Goal: Information Seeking & Learning: Learn about a topic

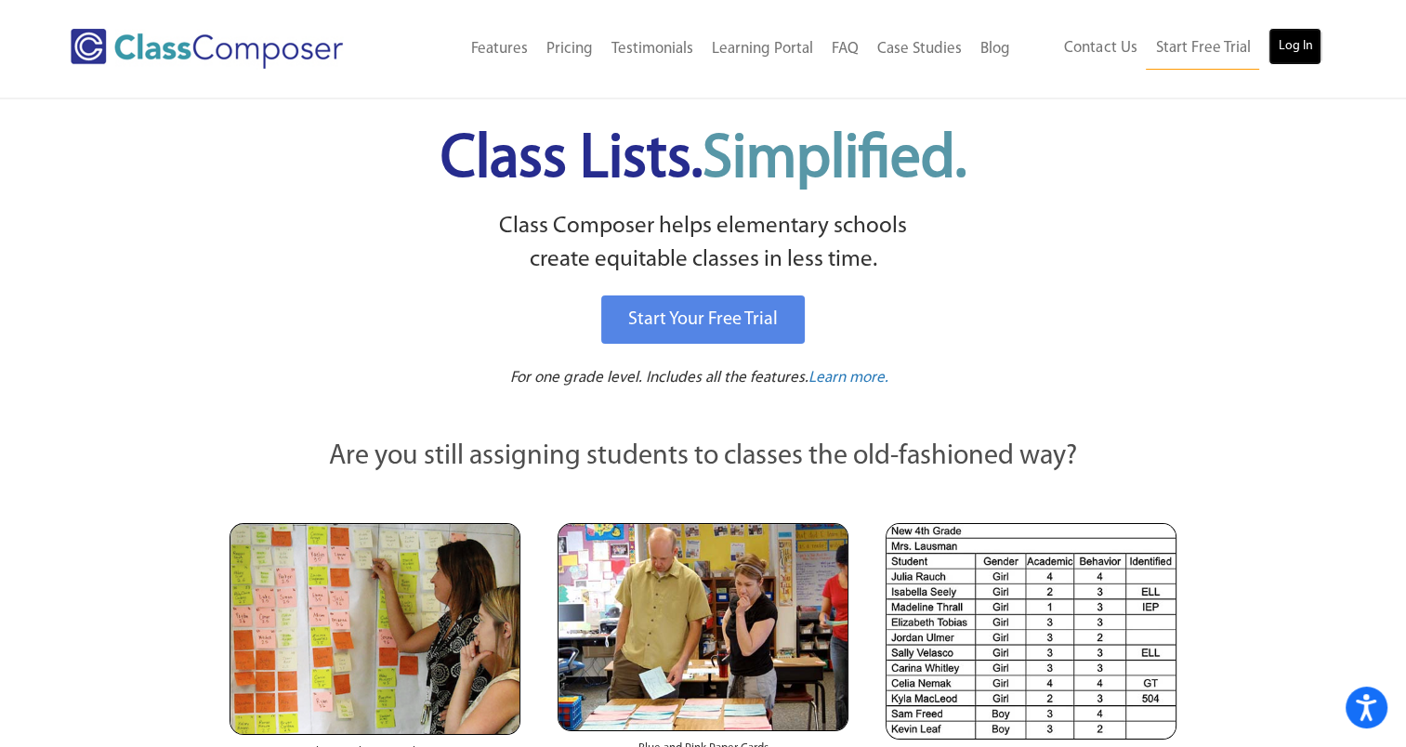
click at [1298, 49] on link "Log In" at bounding box center [1294, 46] width 53 height 37
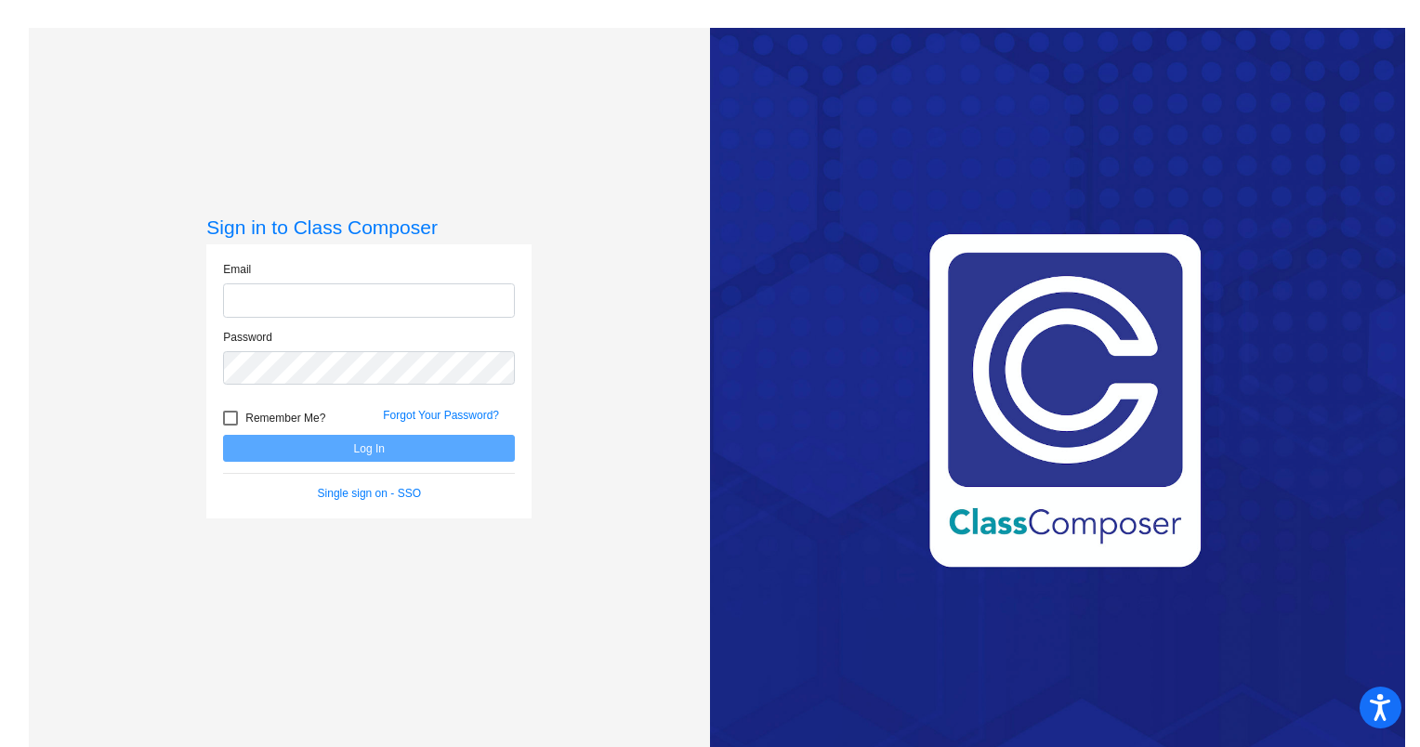
type input "[EMAIL_ADDRESS][DOMAIN_NAME]"
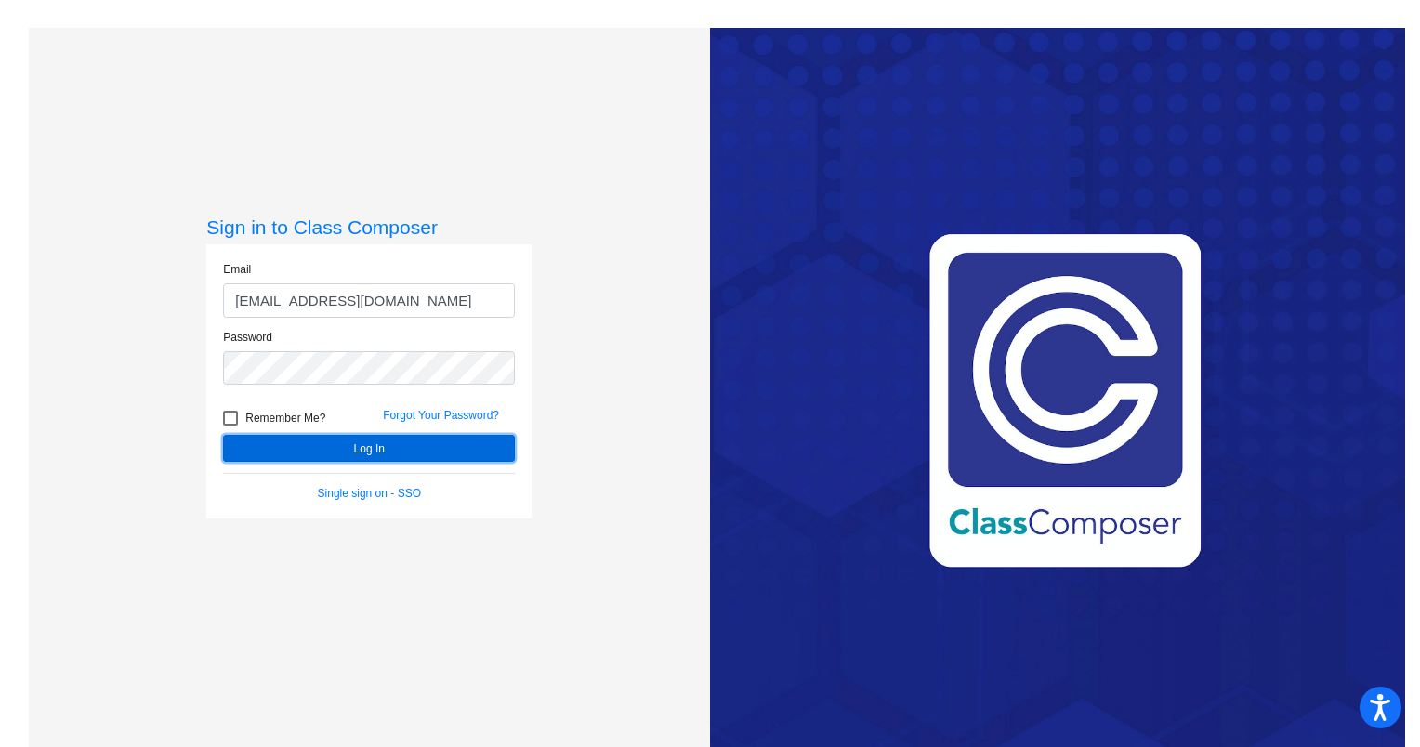
click at [363, 441] on button "Log In" at bounding box center [369, 448] width 292 height 27
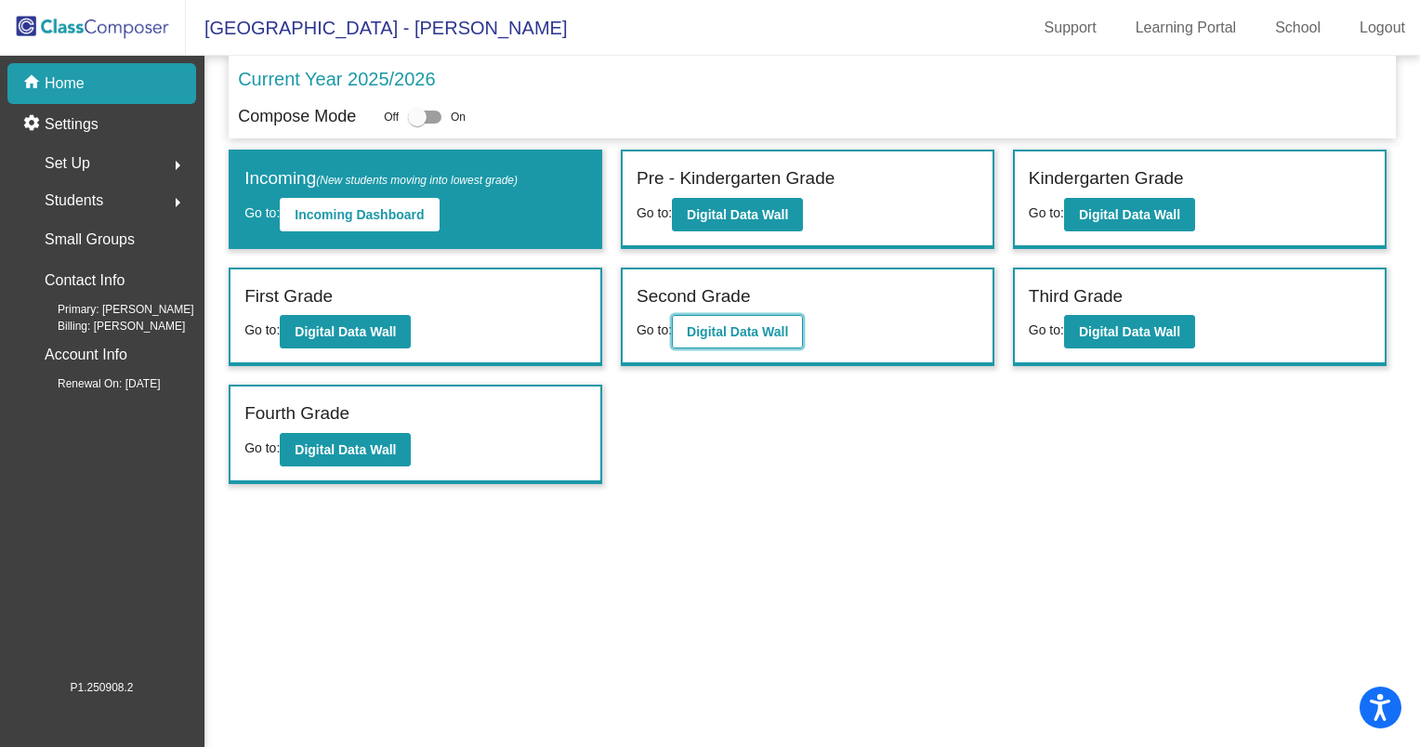
click at [746, 326] on b "Digital Data Wall" at bounding box center [737, 331] width 101 height 15
click at [1104, 326] on b "Digital Data Wall" at bounding box center [1129, 331] width 101 height 15
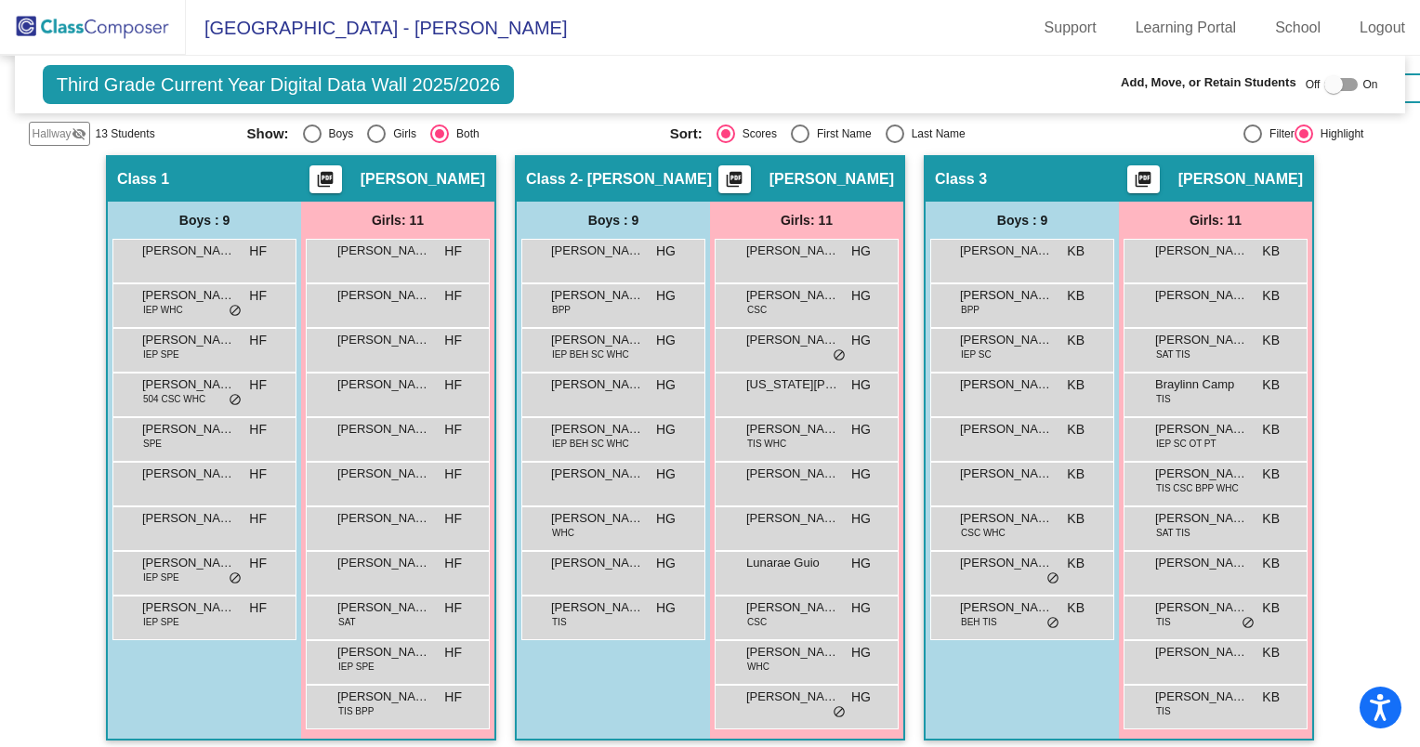
scroll to position [448, 0]
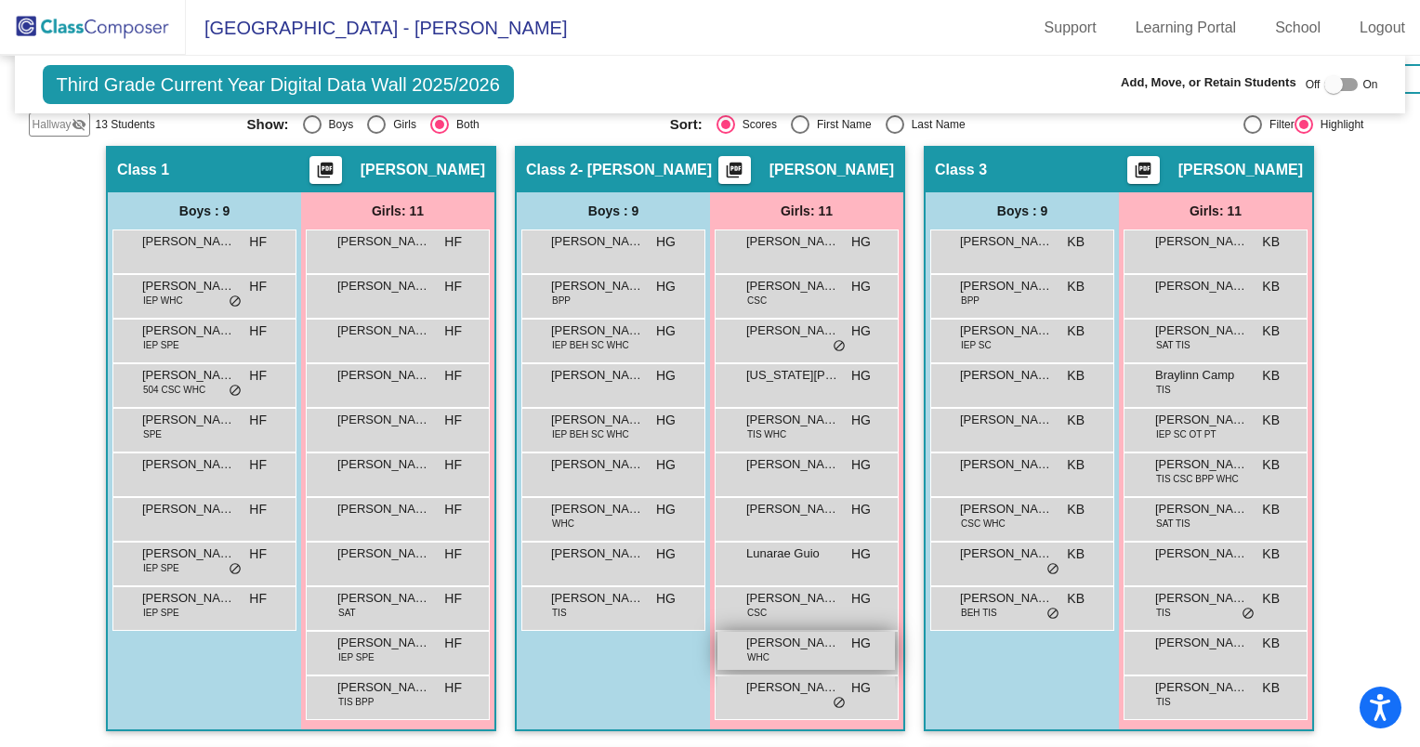
click at [819, 642] on span "[PERSON_NAME]" at bounding box center [792, 643] width 93 height 19
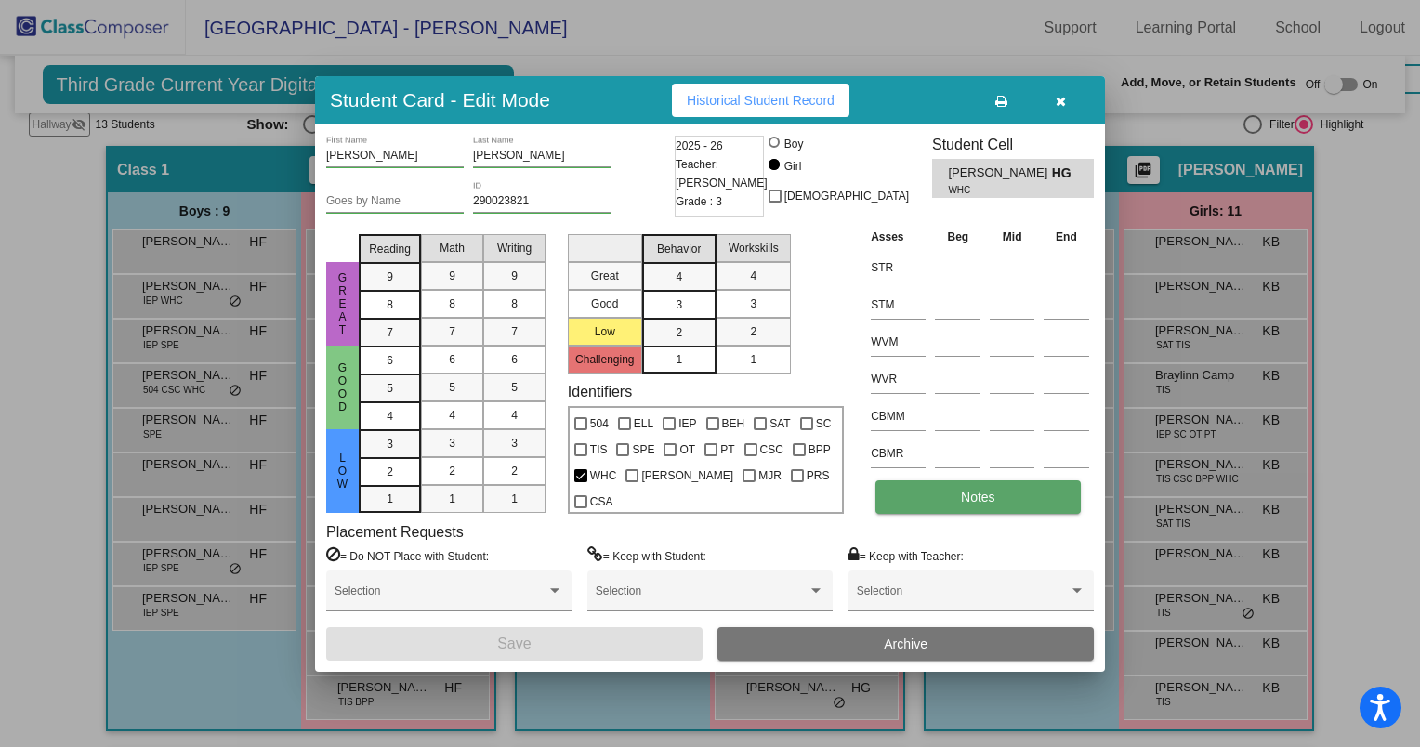
click at [983, 497] on span "Notes" at bounding box center [978, 497] width 34 height 15
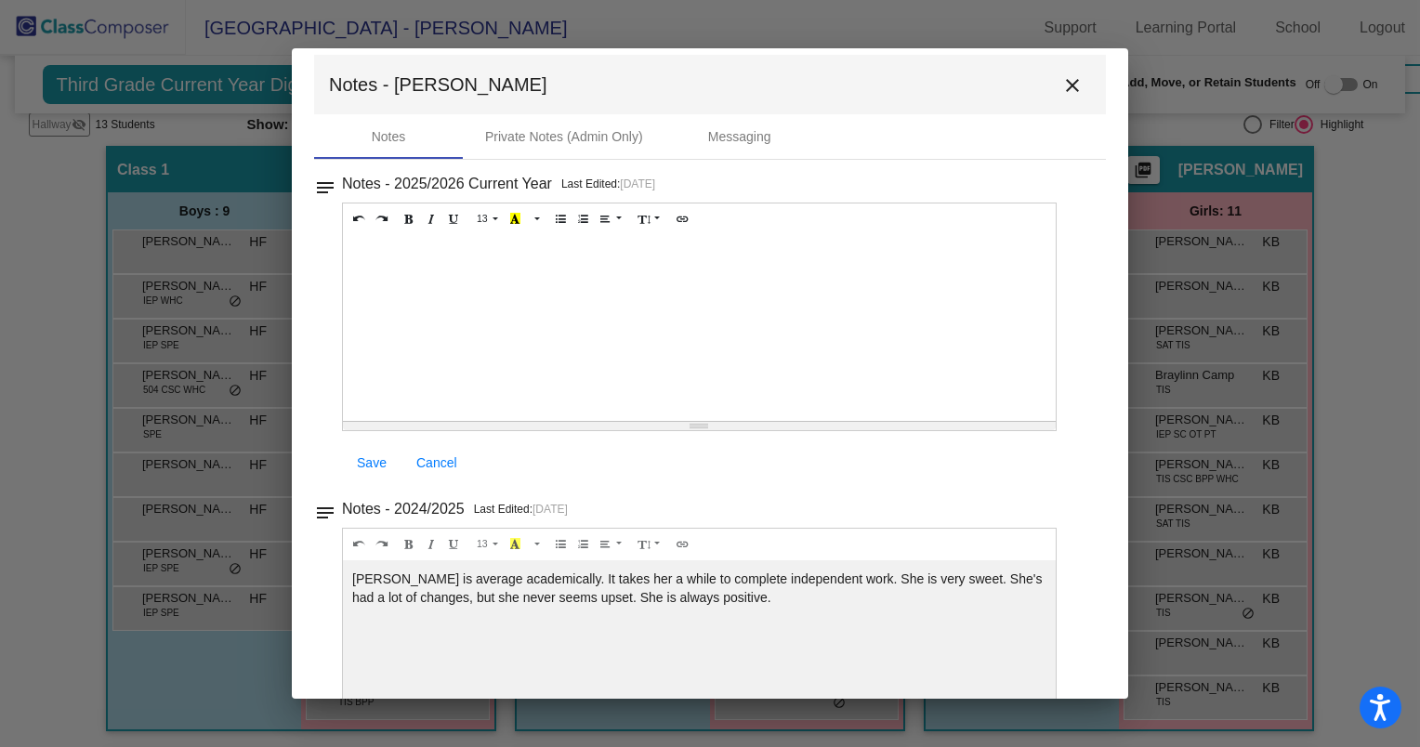
scroll to position [0, 0]
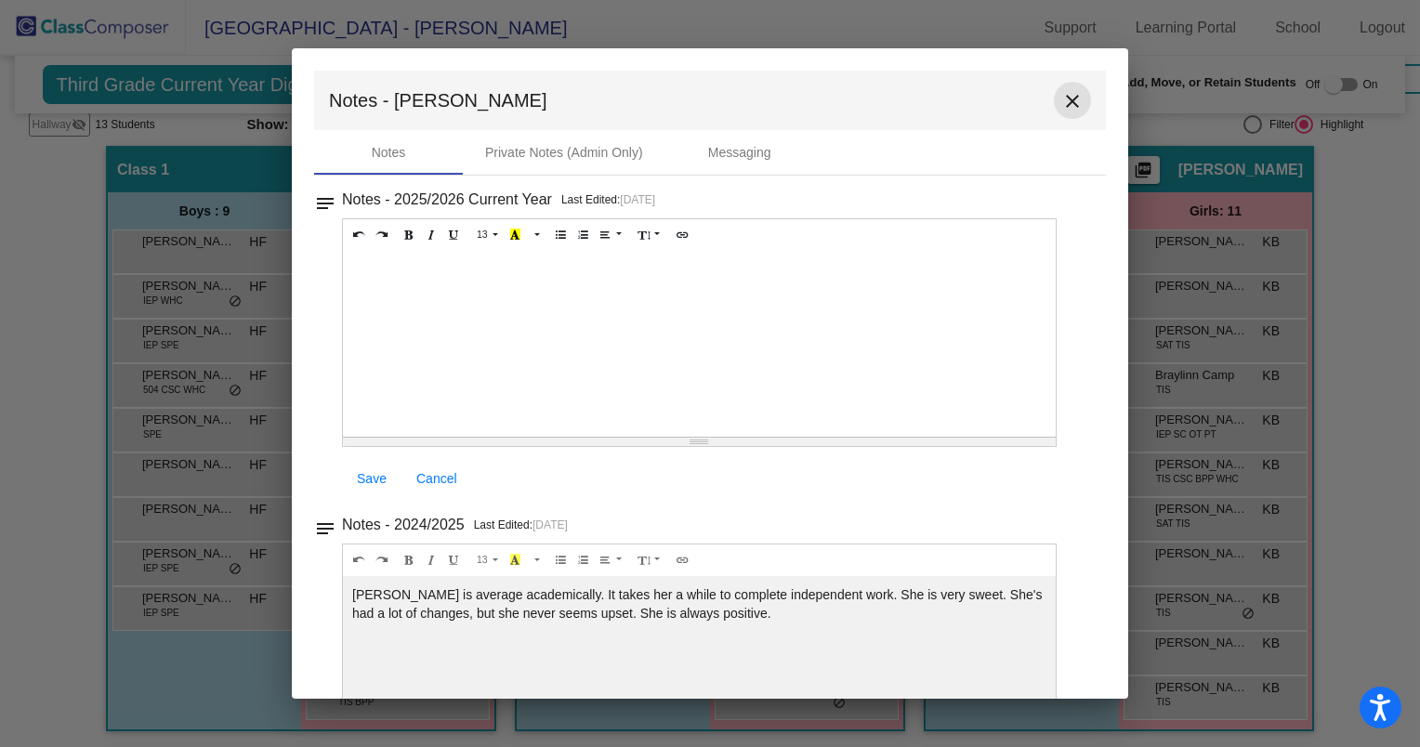
click at [1061, 97] on mat-icon "close" at bounding box center [1072, 101] width 22 height 22
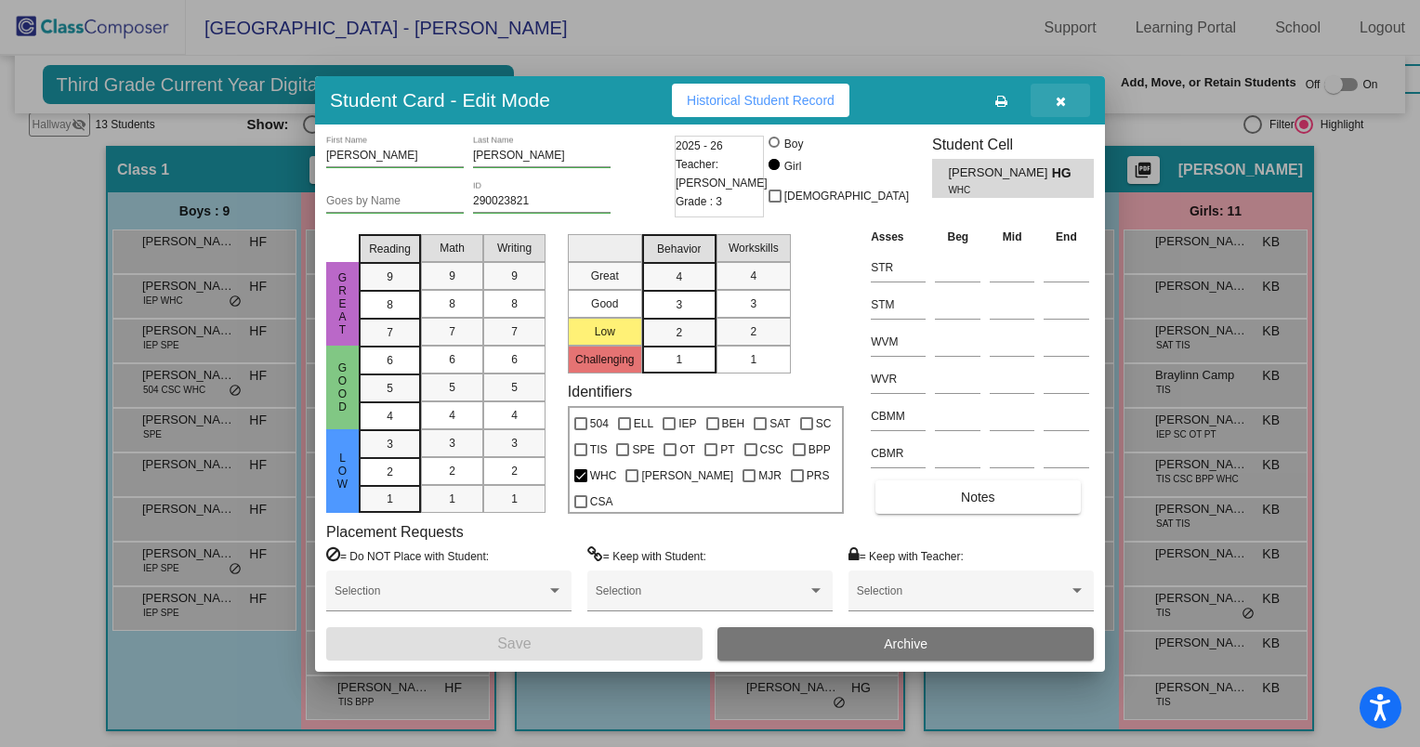
click at [1056, 96] on icon "button" at bounding box center [1060, 101] width 10 height 13
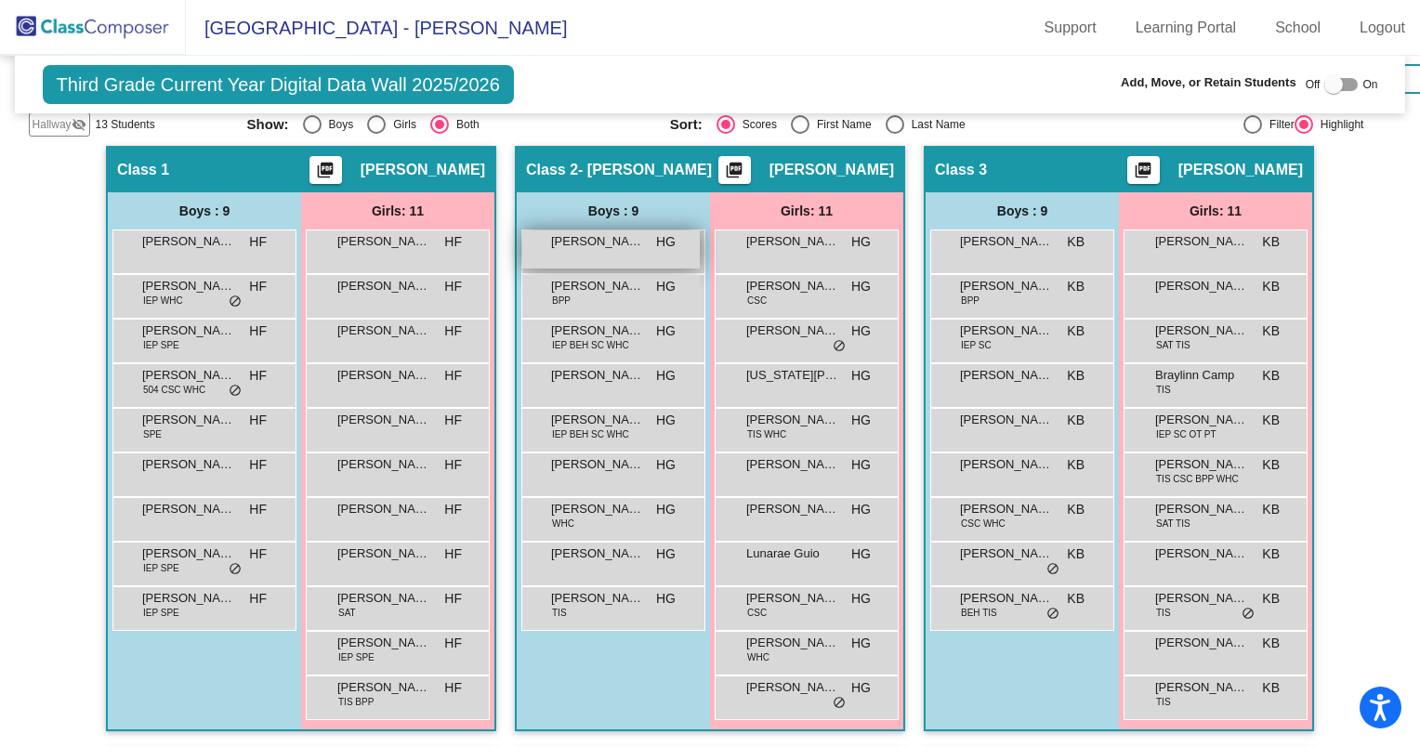
click at [574, 247] on div "[PERSON_NAME] [PERSON_NAME] lock do_not_disturb_alt" at bounding box center [610, 249] width 177 height 38
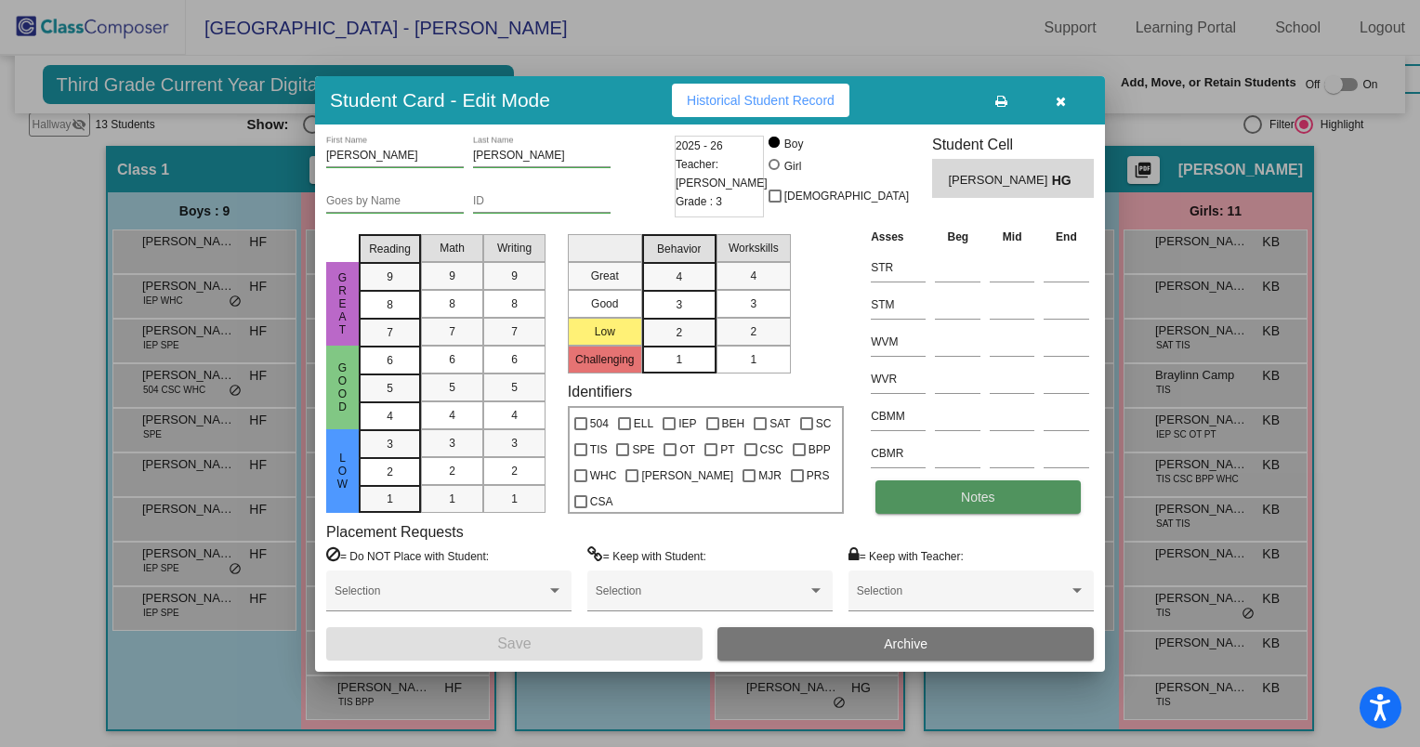
click at [929, 504] on button "Notes" at bounding box center [977, 496] width 204 height 33
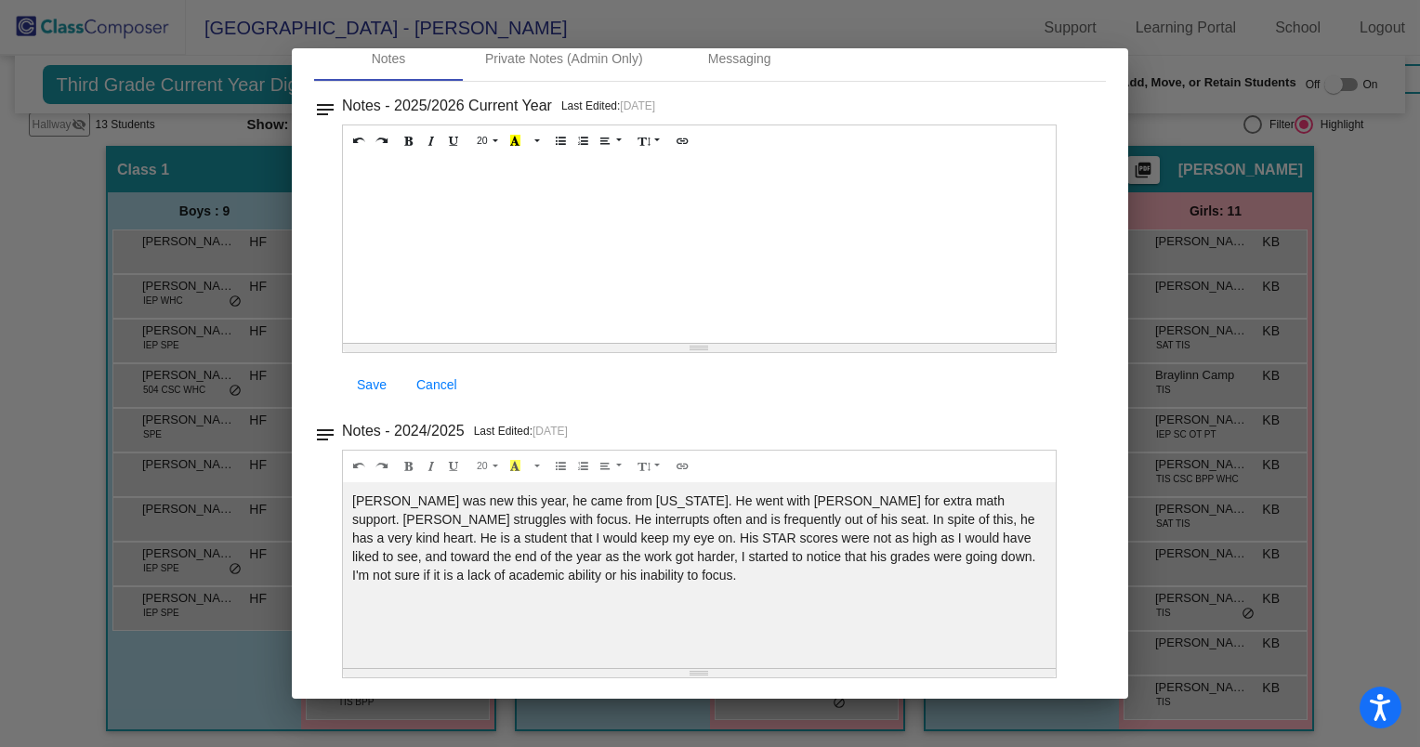
scroll to position [93, 0]
click at [1394, 182] on div at bounding box center [710, 373] width 1420 height 747
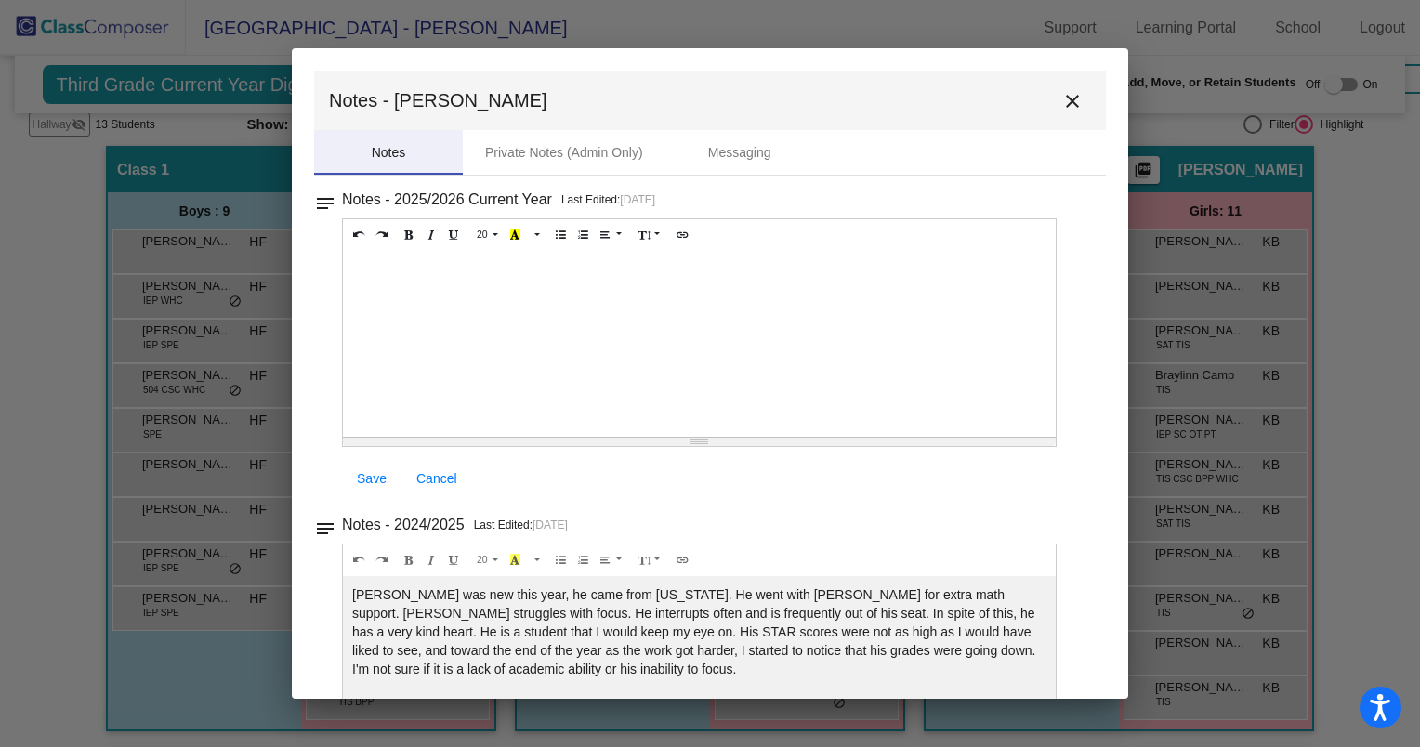
scroll to position [0, 0]
click at [1064, 100] on mat-icon "close" at bounding box center [1072, 101] width 22 height 22
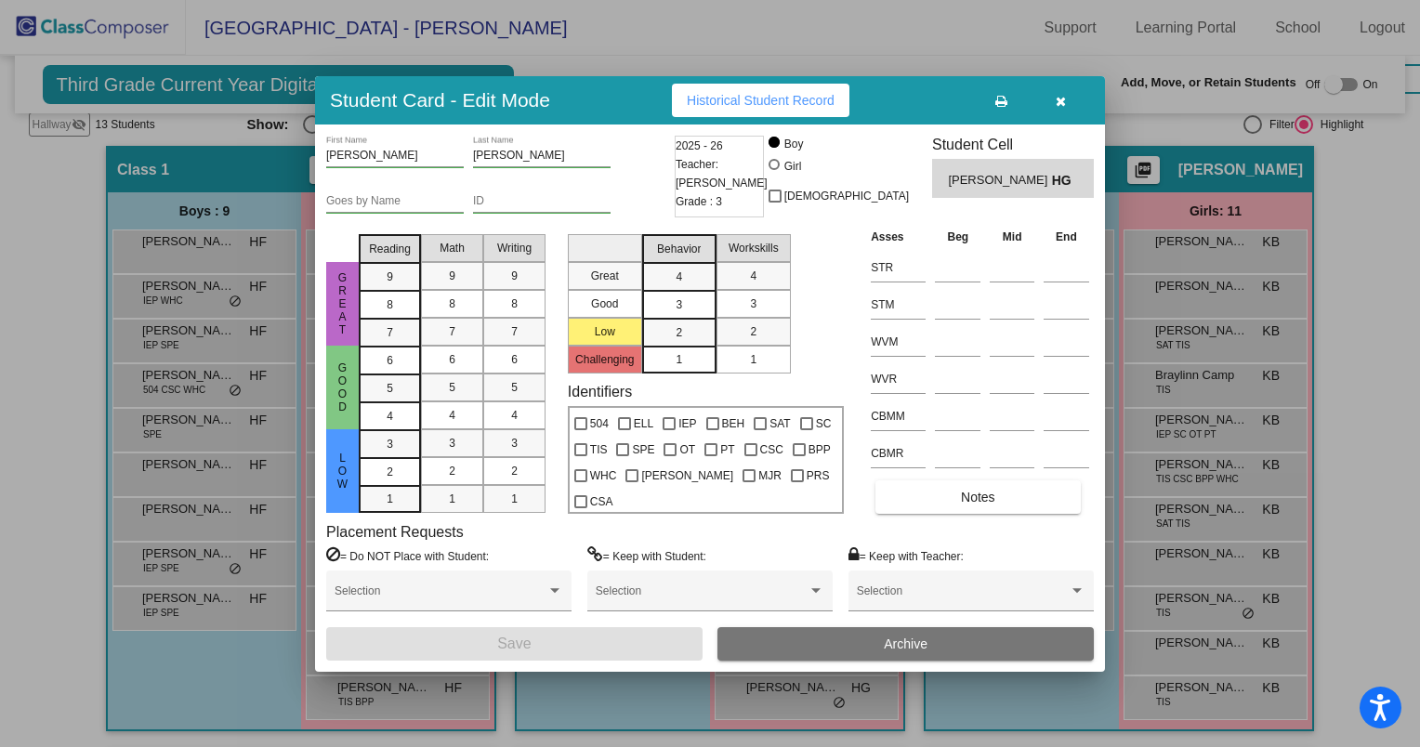
click at [1060, 96] on icon "button" at bounding box center [1060, 101] width 10 height 13
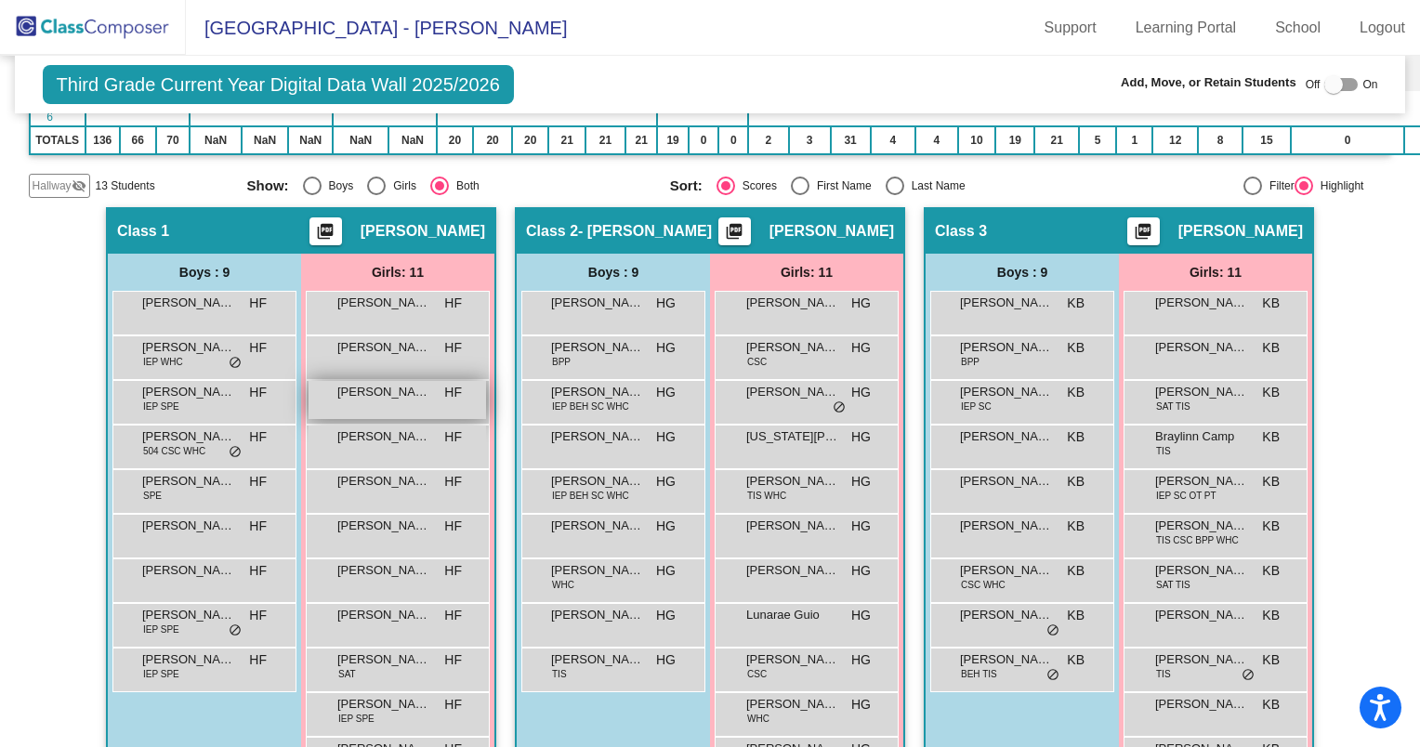
scroll to position [386, 0]
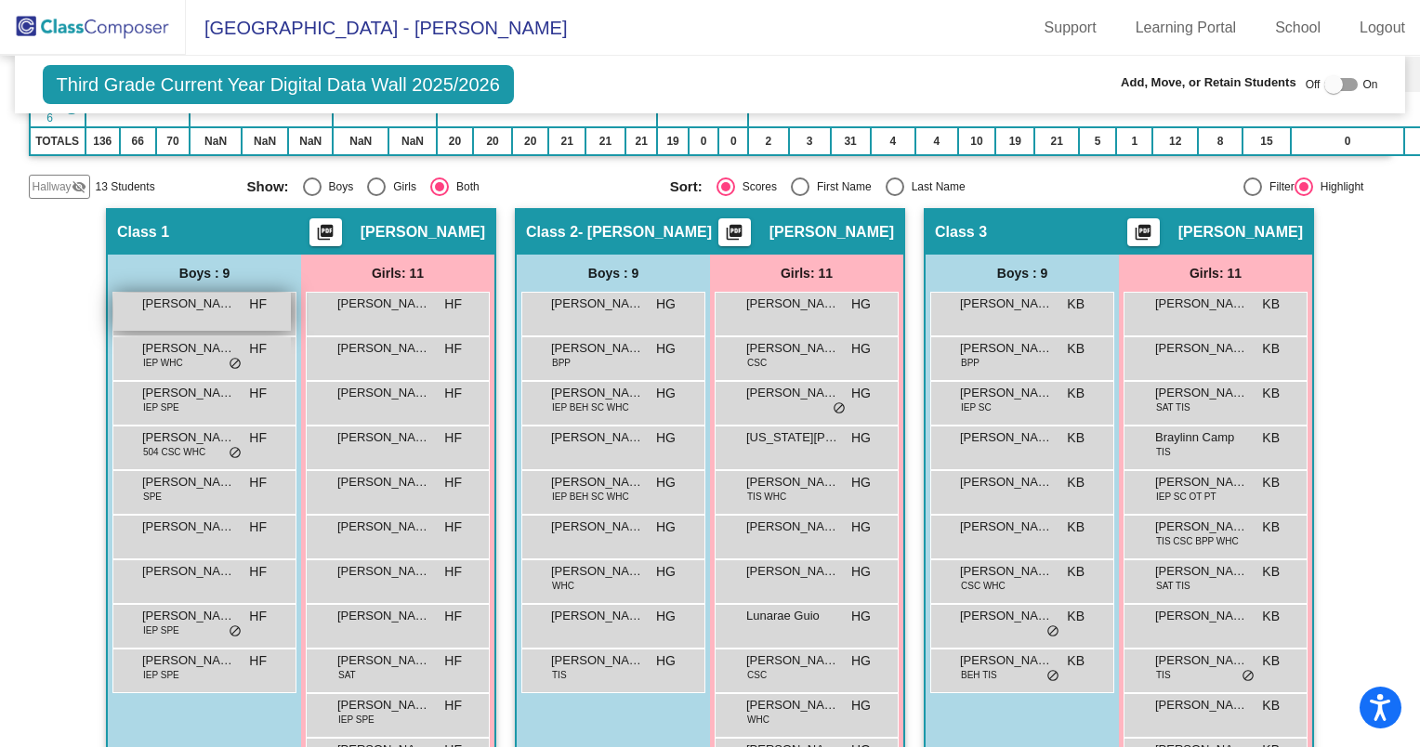
click at [189, 304] on span "[PERSON_NAME]" at bounding box center [188, 304] width 93 height 19
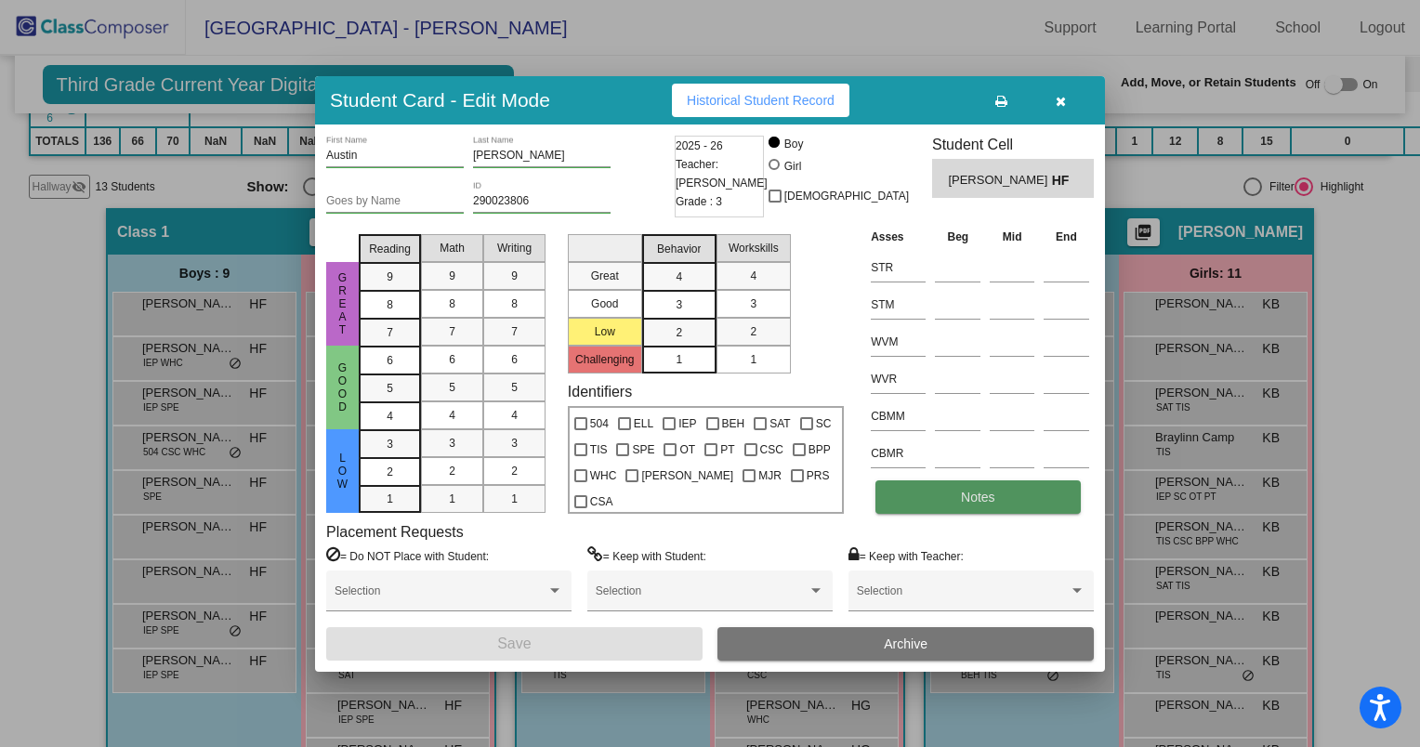
click at [937, 500] on button "Notes" at bounding box center [977, 496] width 204 height 33
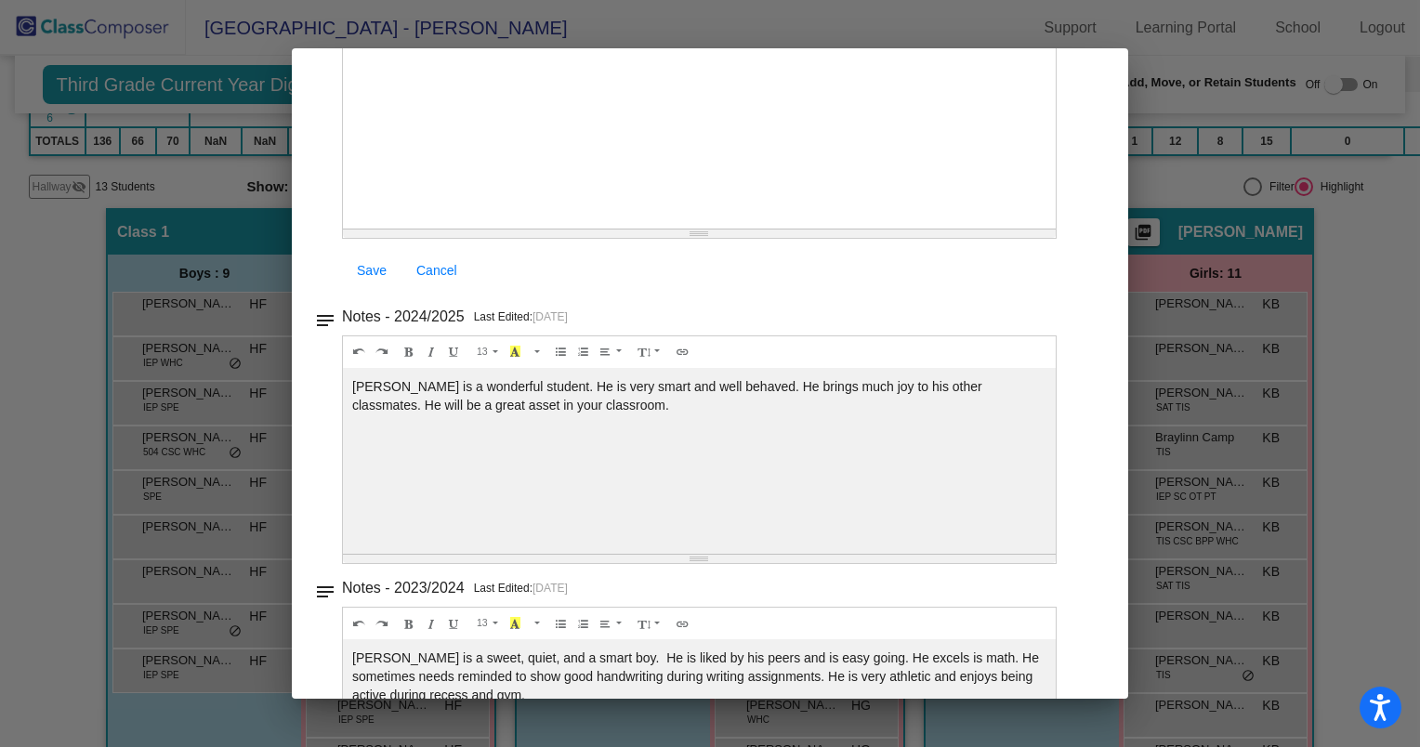
scroll to position [0, 0]
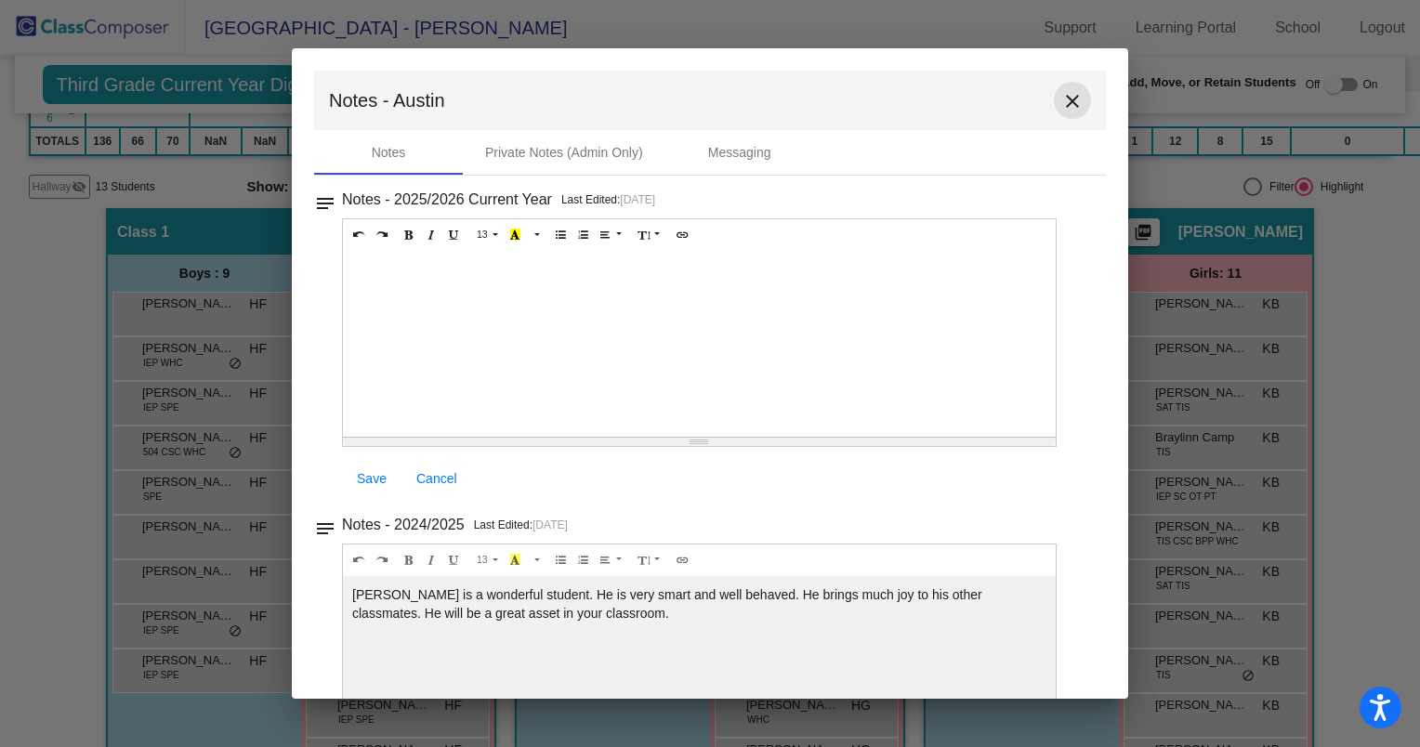
click at [1061, 98] on mat-icon "close" at bounding box center [1072, 101] width 22 height 22
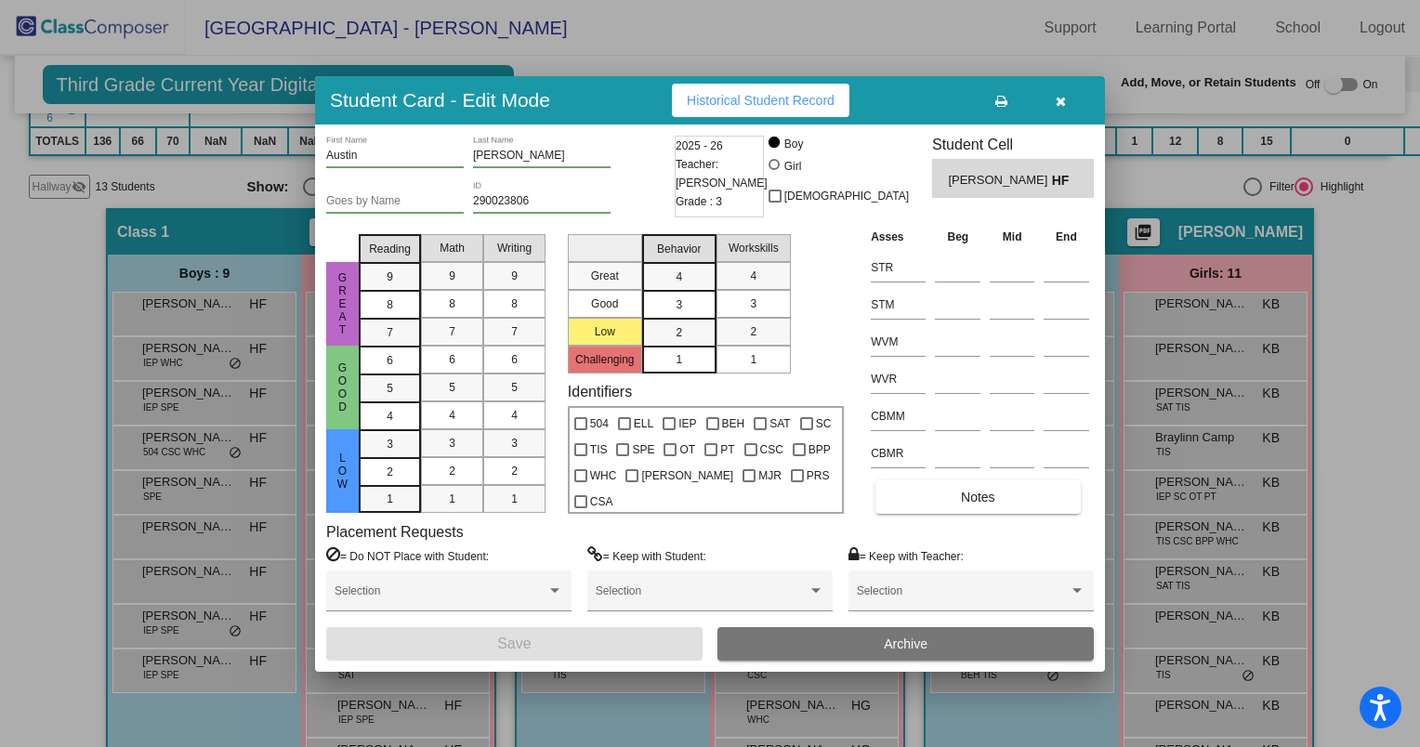
click at [1059, 99] on icon "button" at bounding box center [1060, 101] width 10 height 13
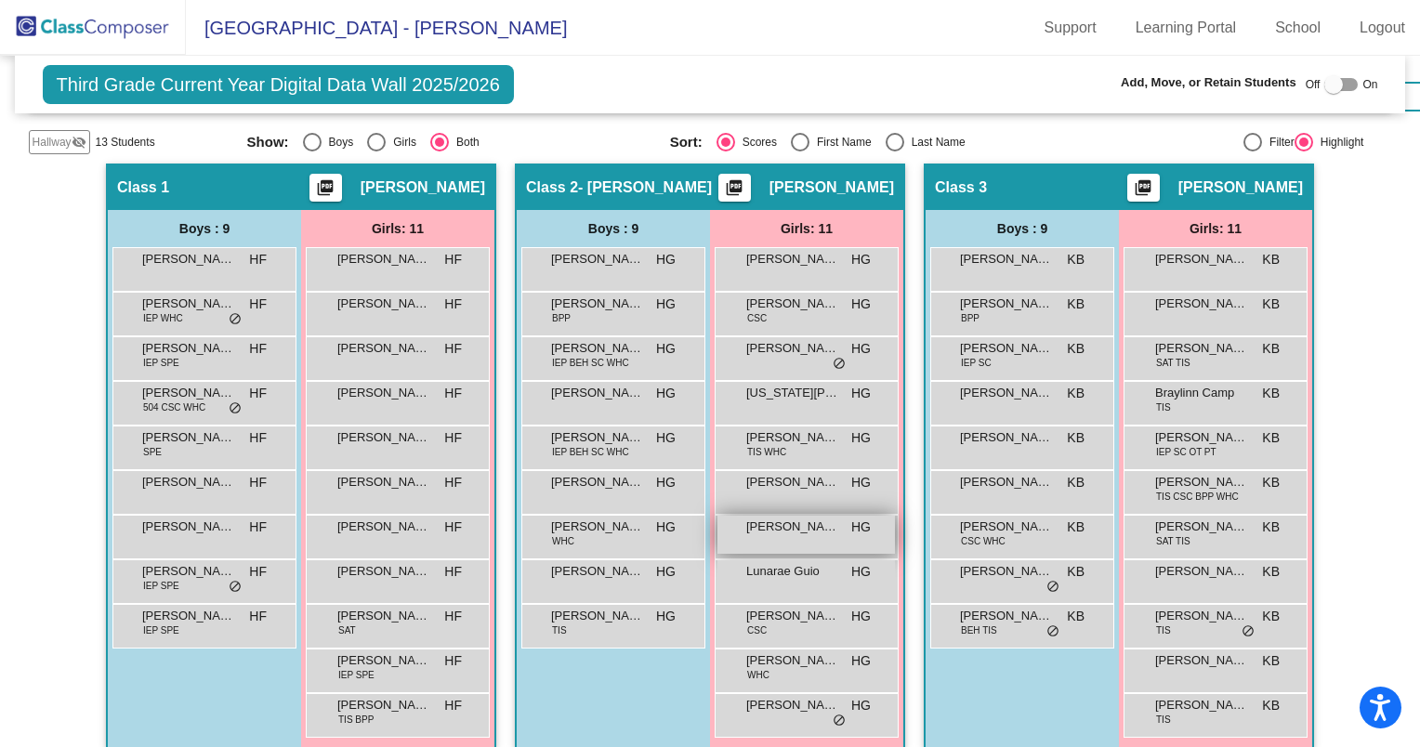
scroll to position [431, 0]
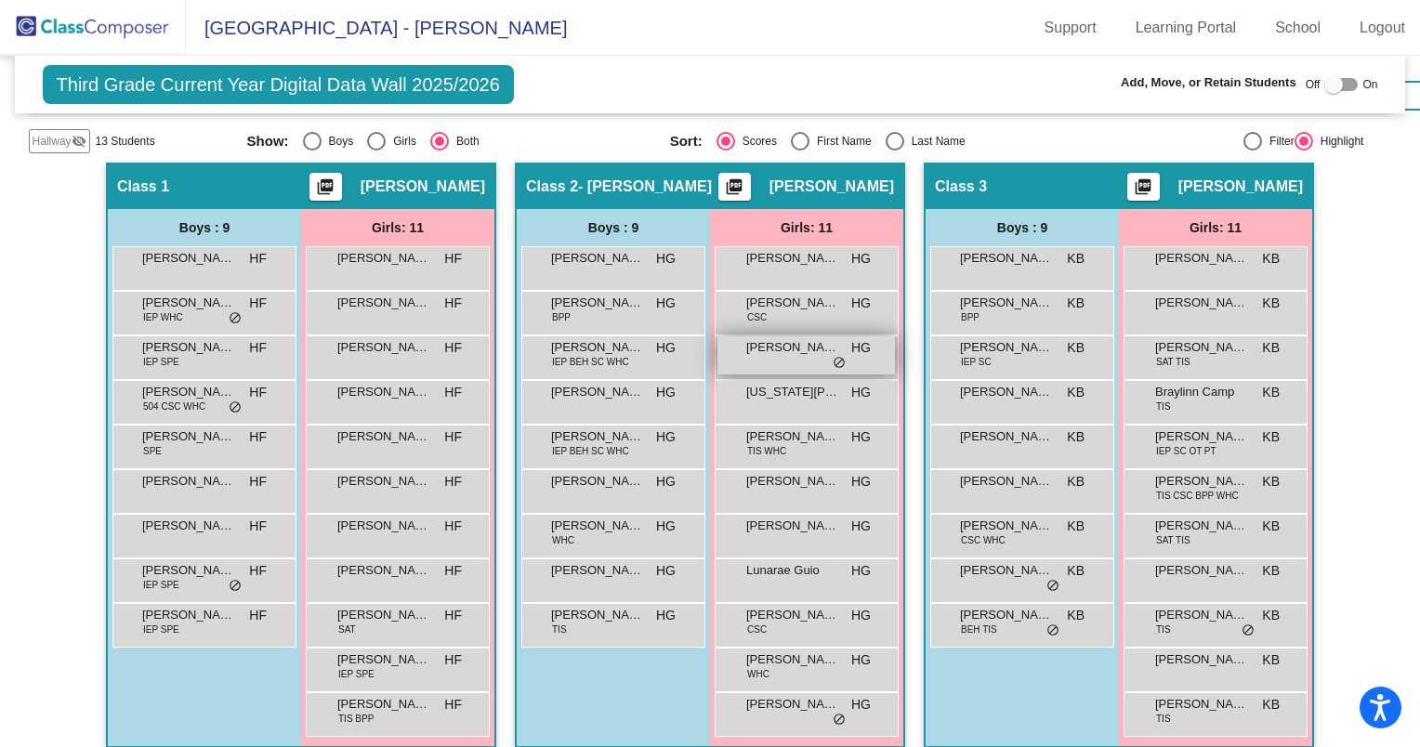
click at [818, 335] on div "[PERSON_NAME] [PERSON_NAME] lock do_not_disturb_alt" at bounding box center [806, 357] width 184 height 45
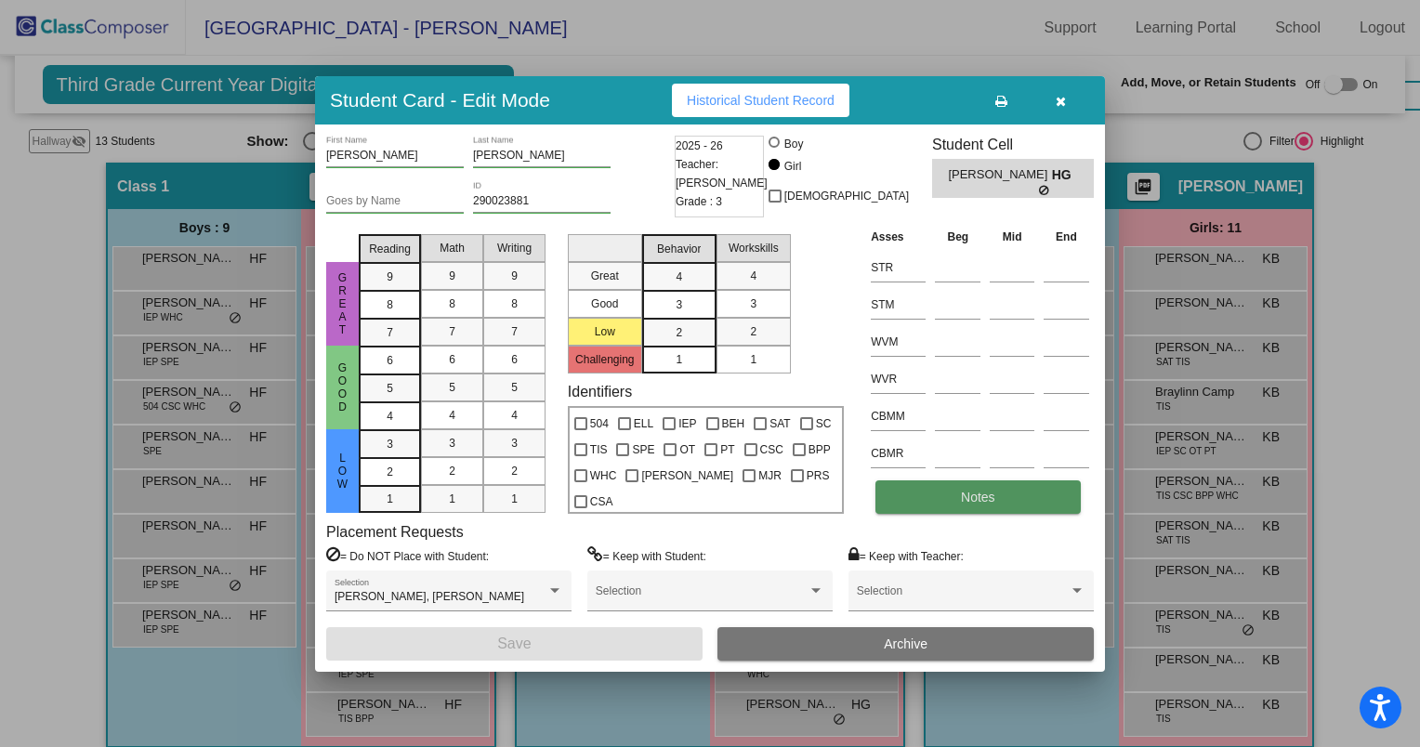
click at [961, 487] on button "Notes" at bounding box center [977, 496] width 204 height 33
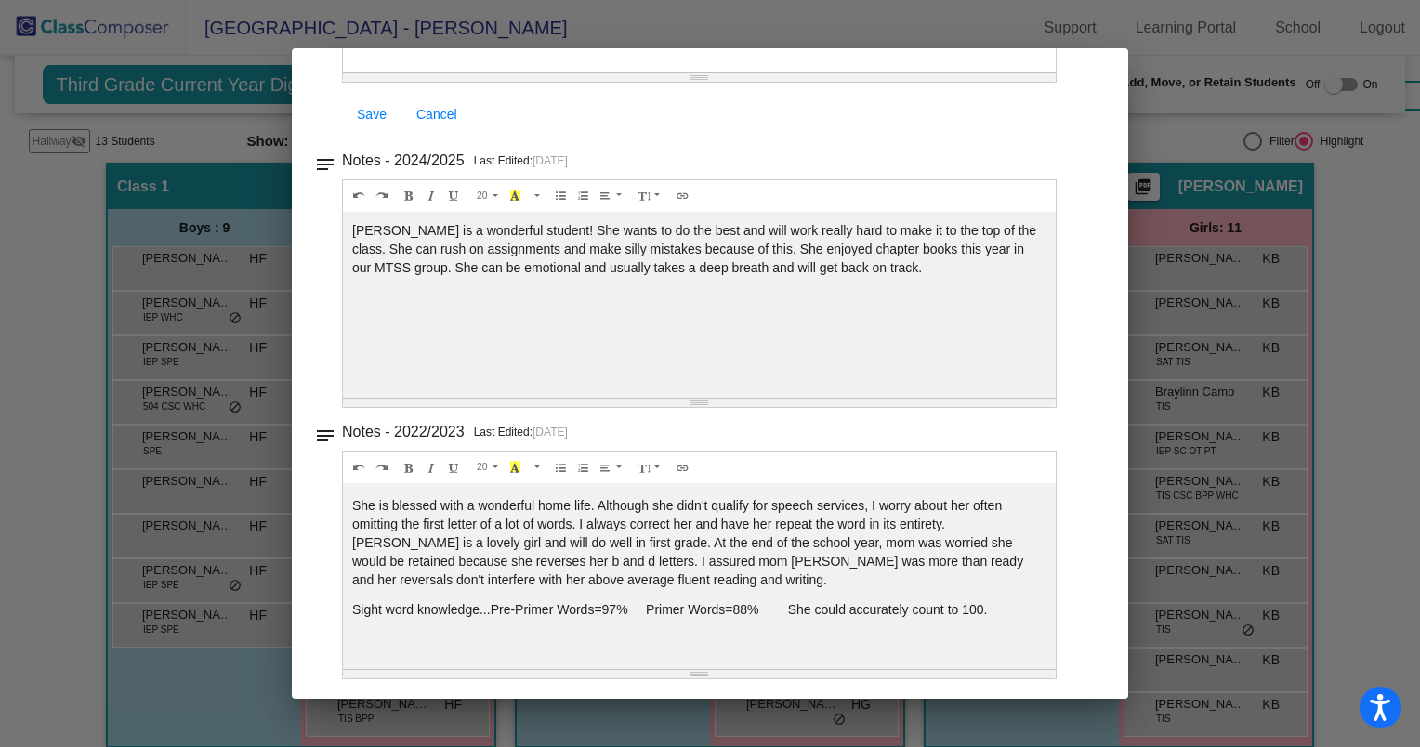
scroll to position [80, 0]
click at [506, 602] on p "Sight word knowledge...Pre-Primer Words=97% Primer Words=88% She could accurate…" at bounding box center [699, 611] width 694 height 19
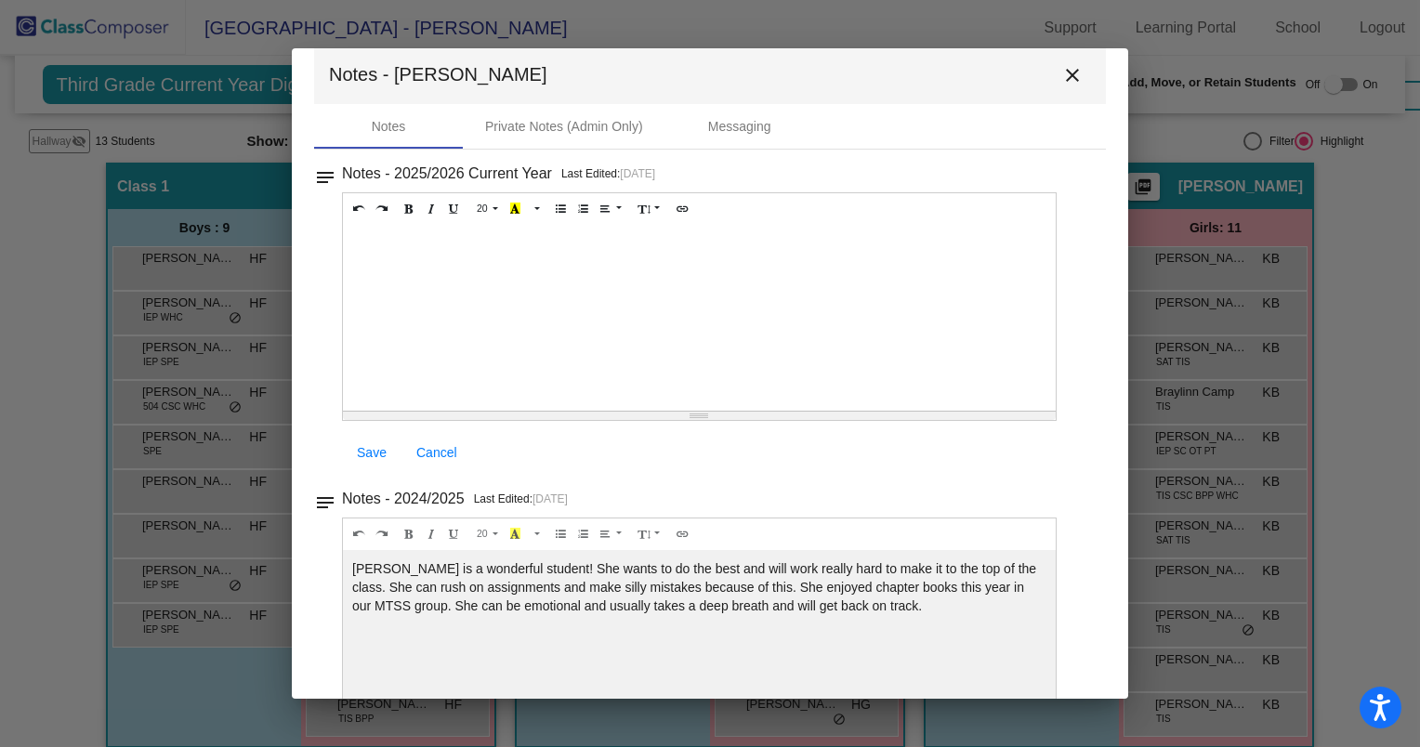
scroll to position [23, 0]
click at [1065, 71] on mat-icon "close" at bounding box center [1072, 78] width 22 height 22
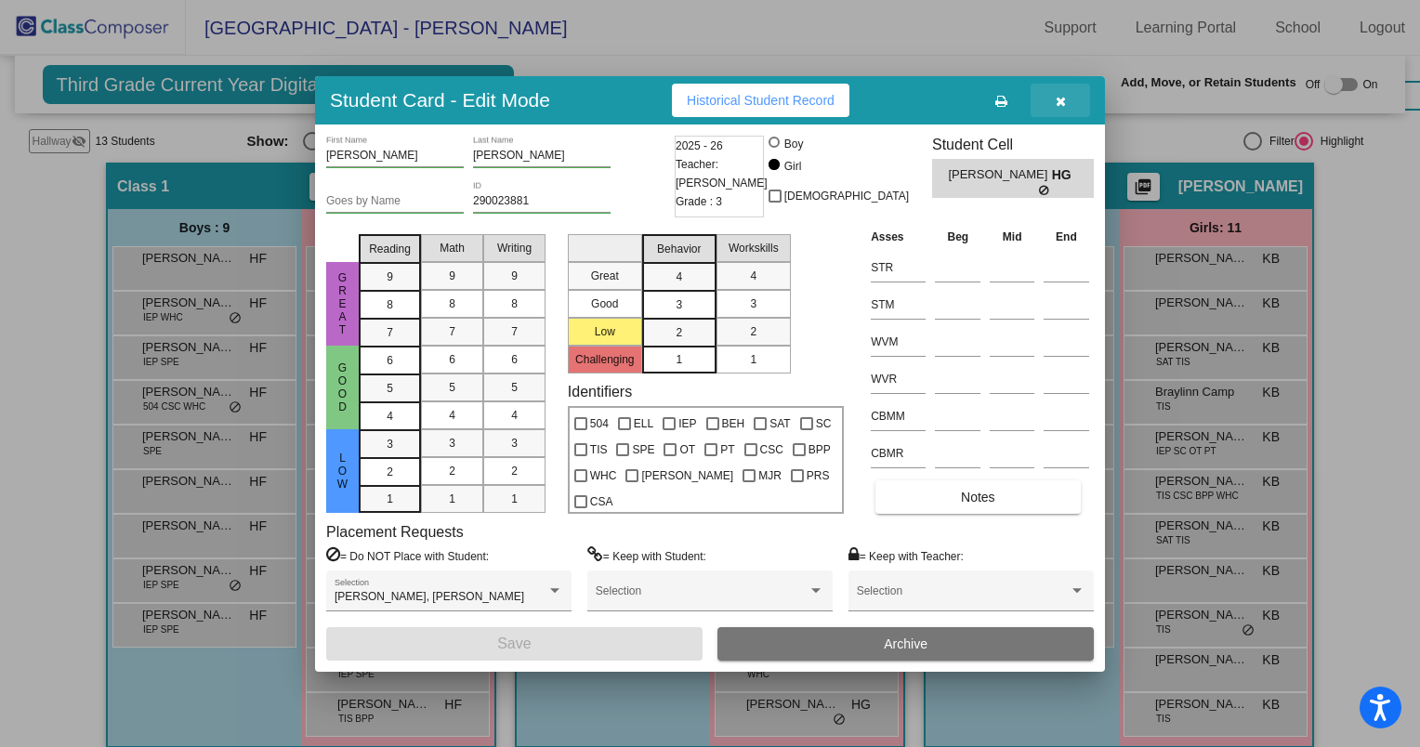
click at [1055, 101] on icon "button" at bounding box center [1060, 101] width 10 height 13
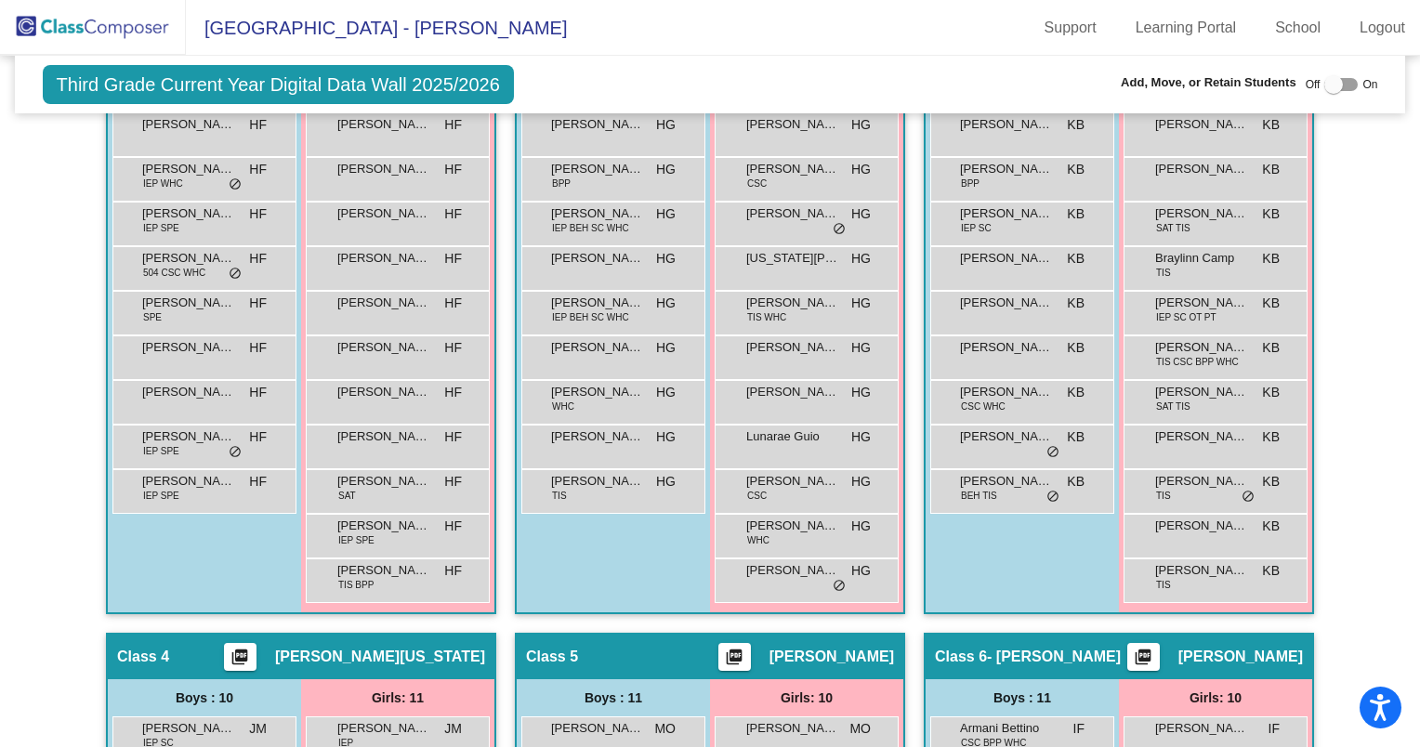
scroll to position [565, 0]
click at [609, 438] on span "[PERSON_NAME]" at bounding box center [597, 436] width 93 height 19
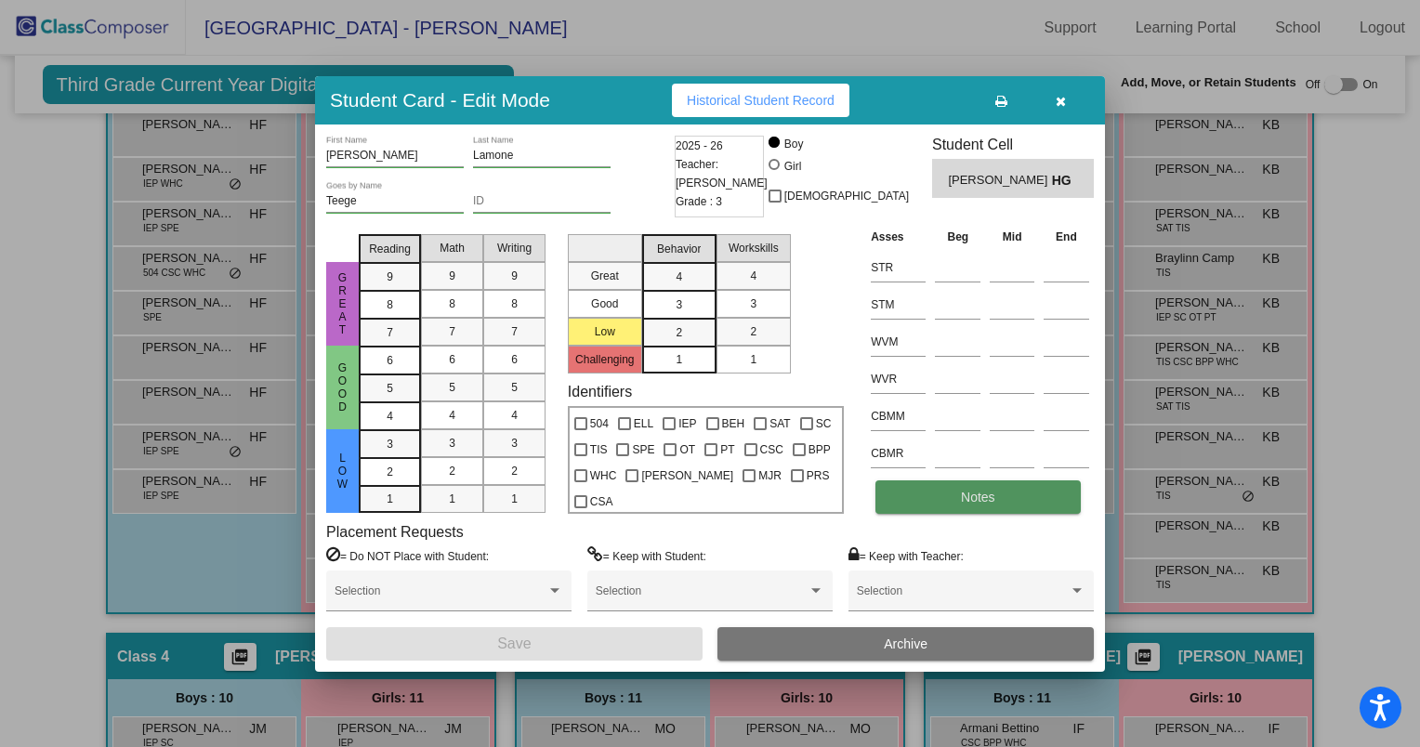
click at [951, 504] on button "Notes" at bounding box center [977, 496] width 204 height 33
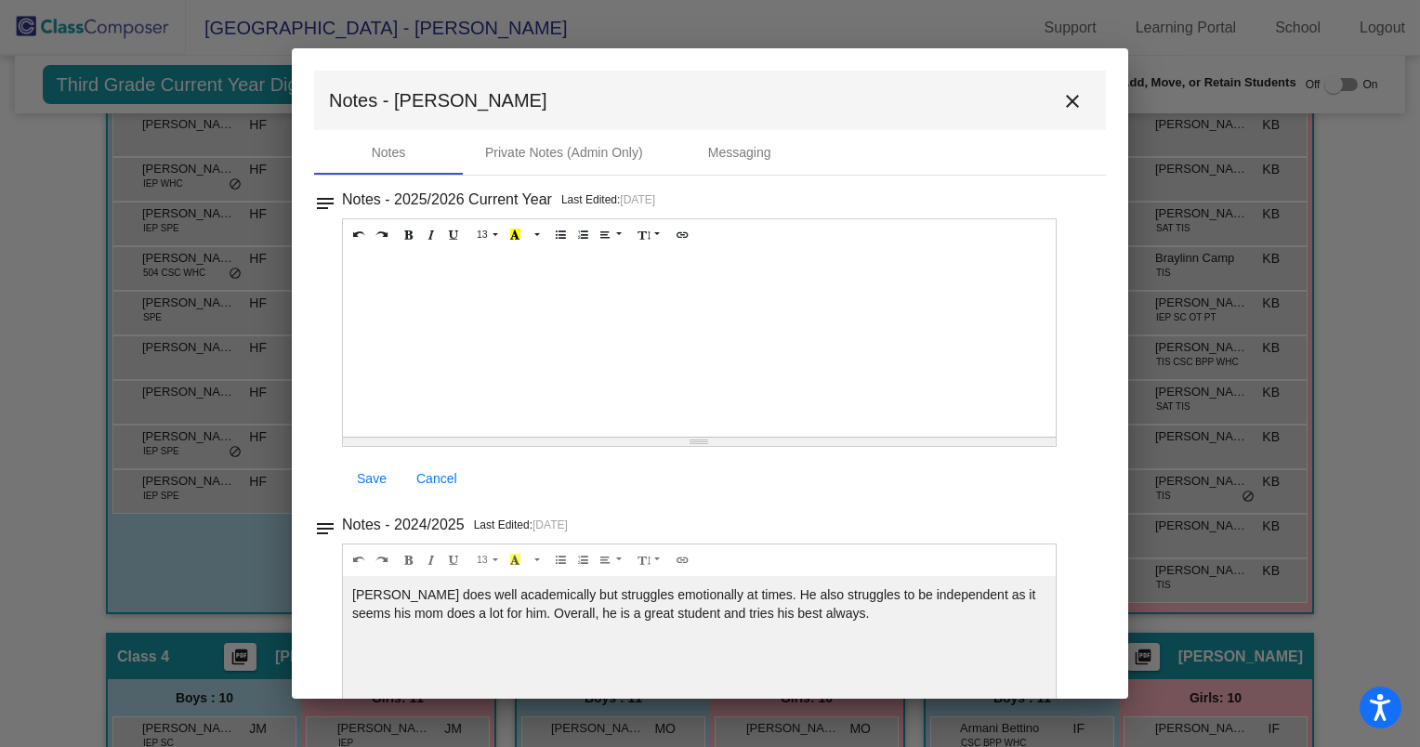
scroll to position [3, 0]
click at [1061, 97] on mat-icon "close" at bounding box center [1072, 98] width 22 height 22
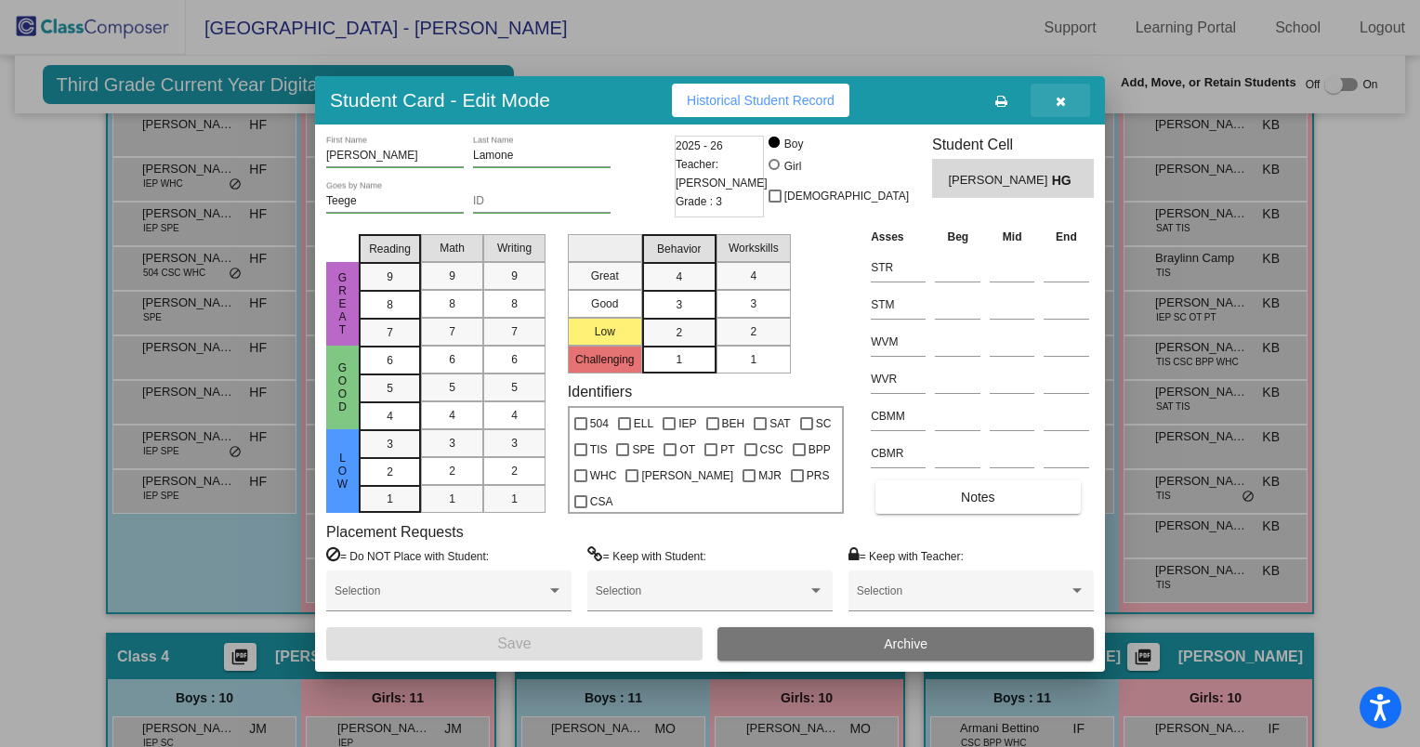
click at [1058, 96] on icon "button" at bounding box center [1060, 101] width 10 height 13
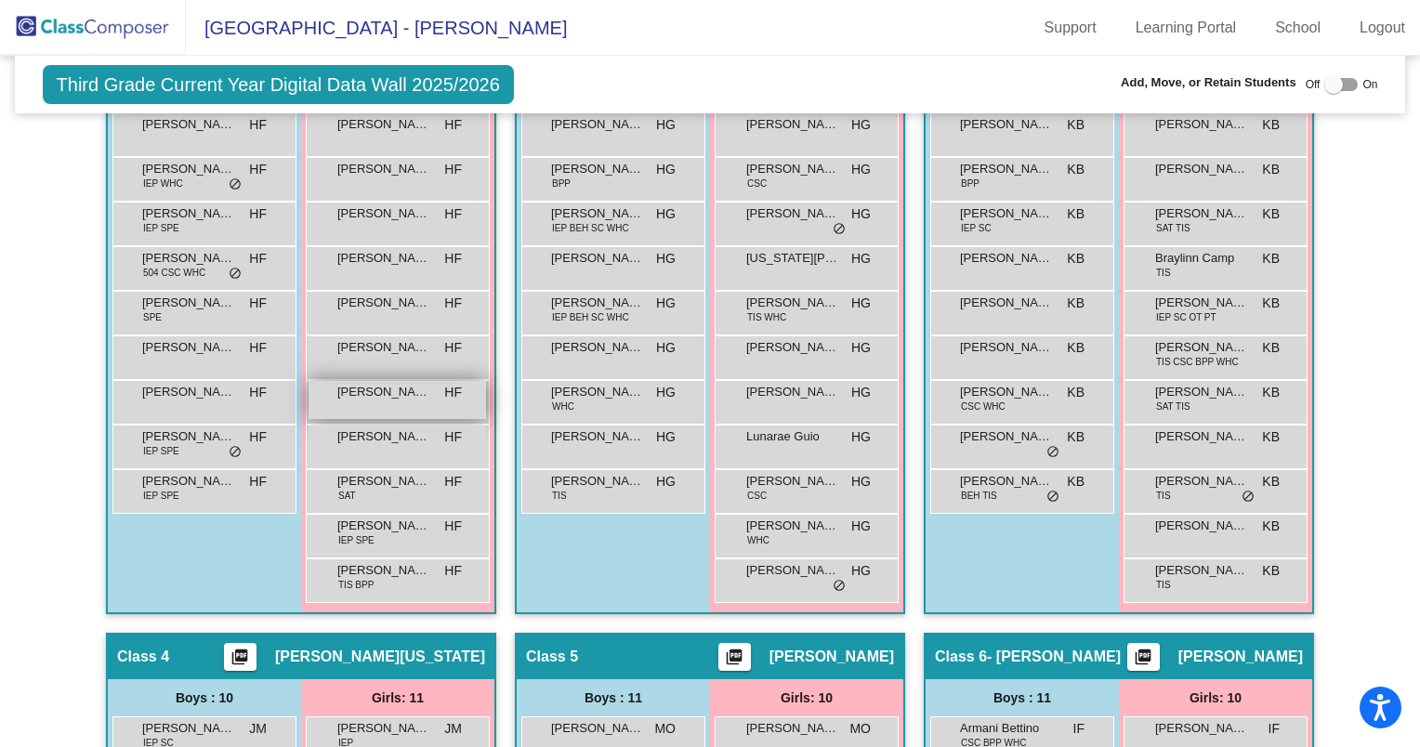
click at [397, 395] on span "[PERSON_NAME]" at bounding box center [383, 392] width 93 height 19
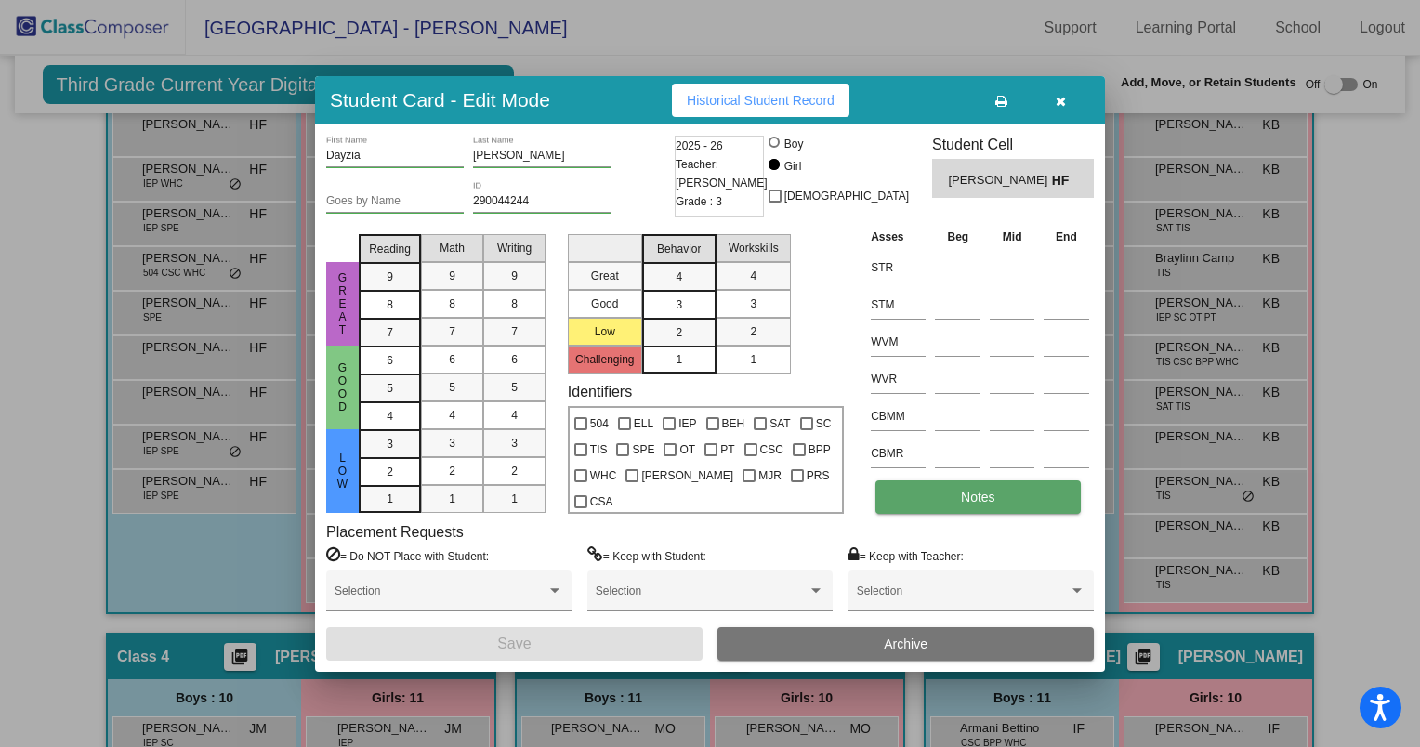
click at [933, 504] on button "Notes" at bounding box center [977, 496] width 204 height 33
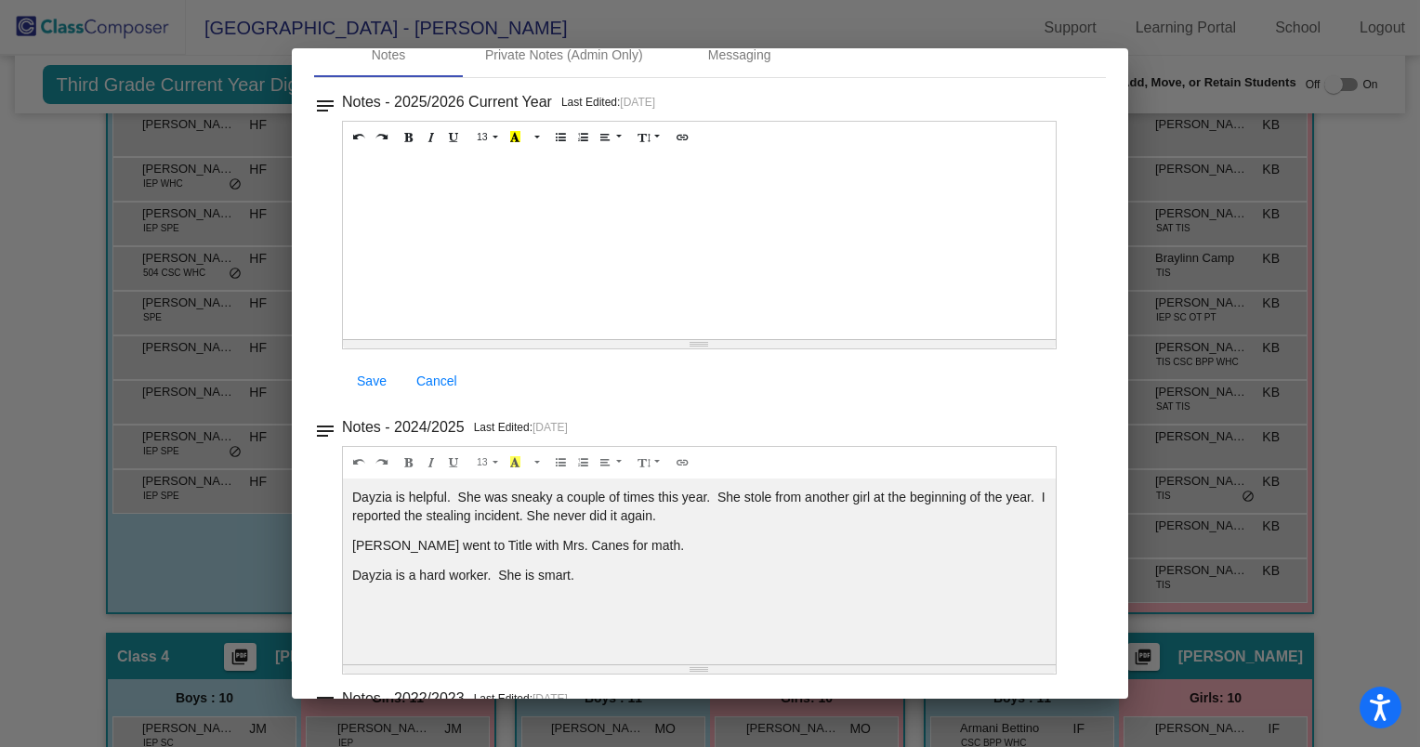
scroll to position [0, 0]
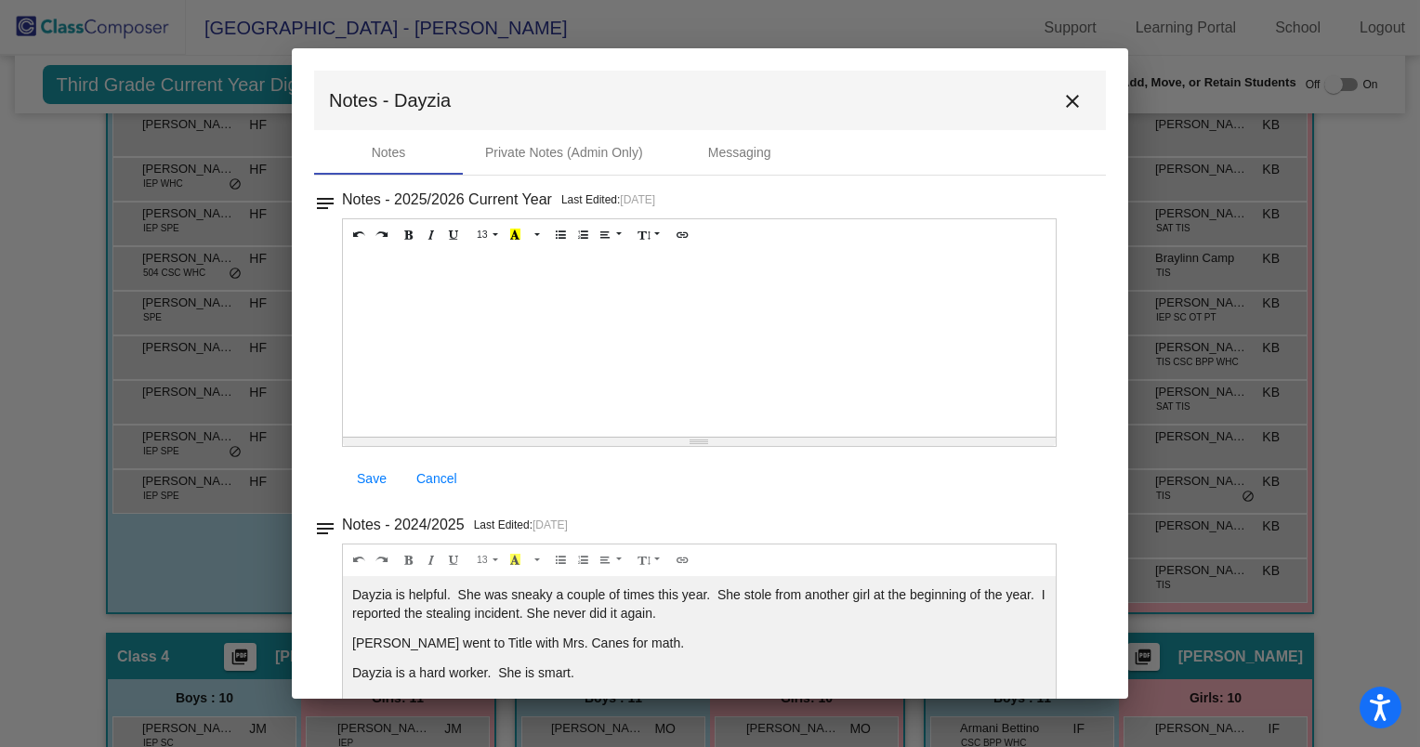
click at [1065, 98] on mat-icon "close" at bounding box center [1072, 101] width 22 height 22
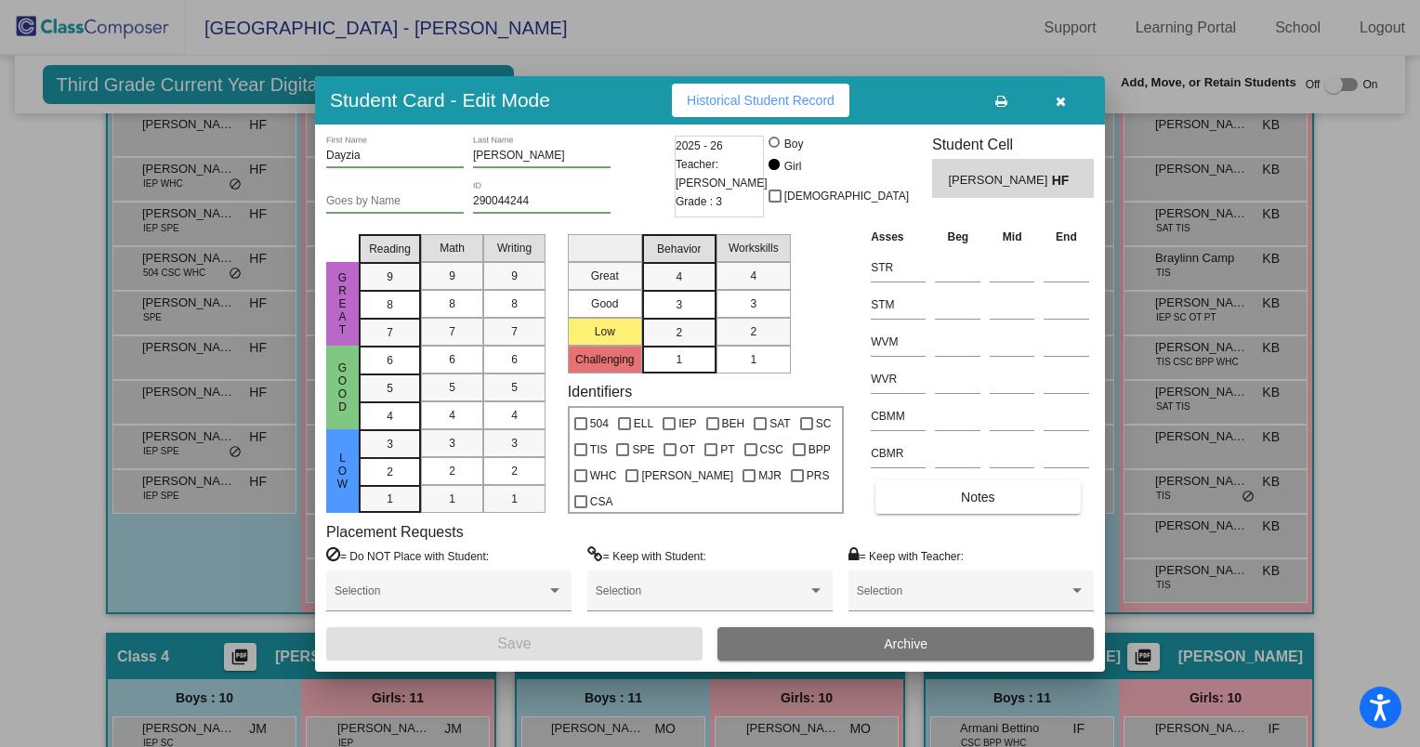
click at [1064, 96] on icon "button" at bounding box center [1060, 101] width 10 height 13
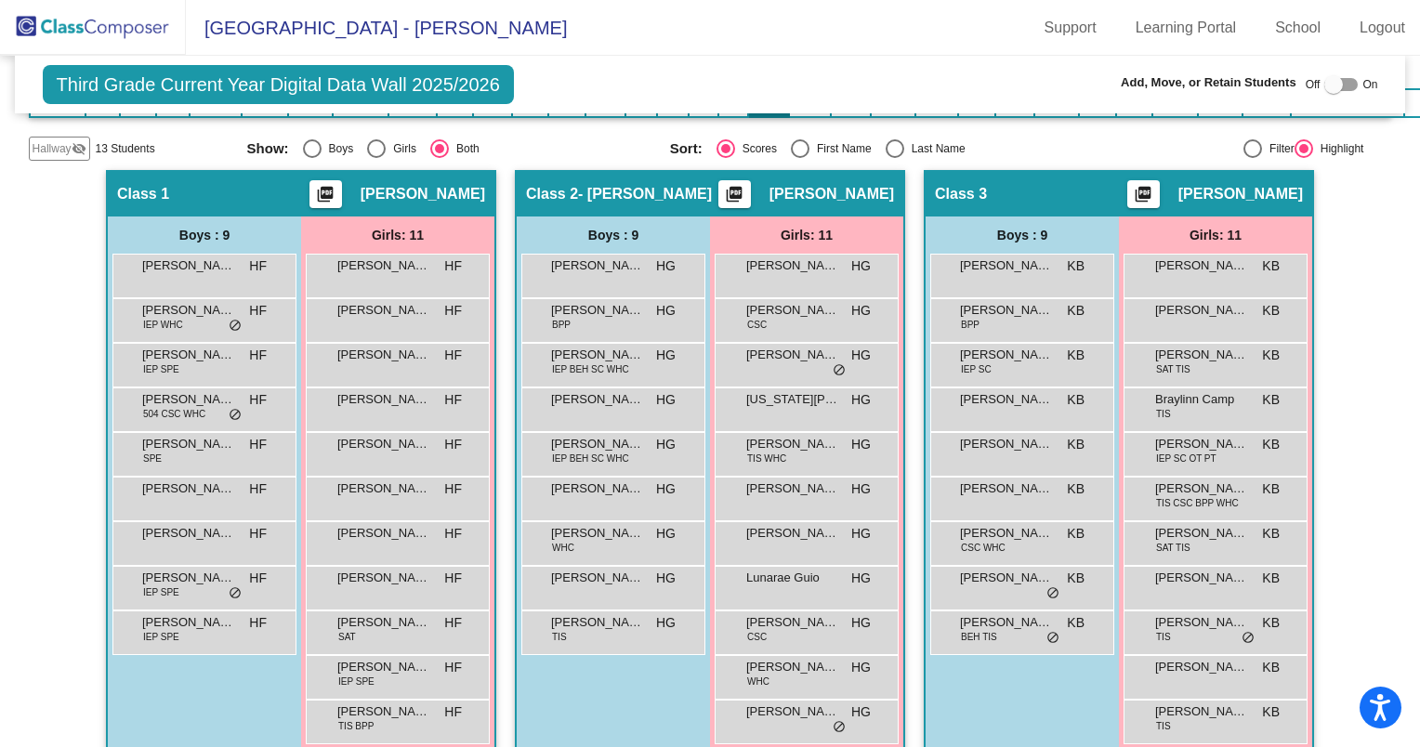
scroll to position [424, 0]
